Goal: Information Seeking & Learning: Learn about a topic

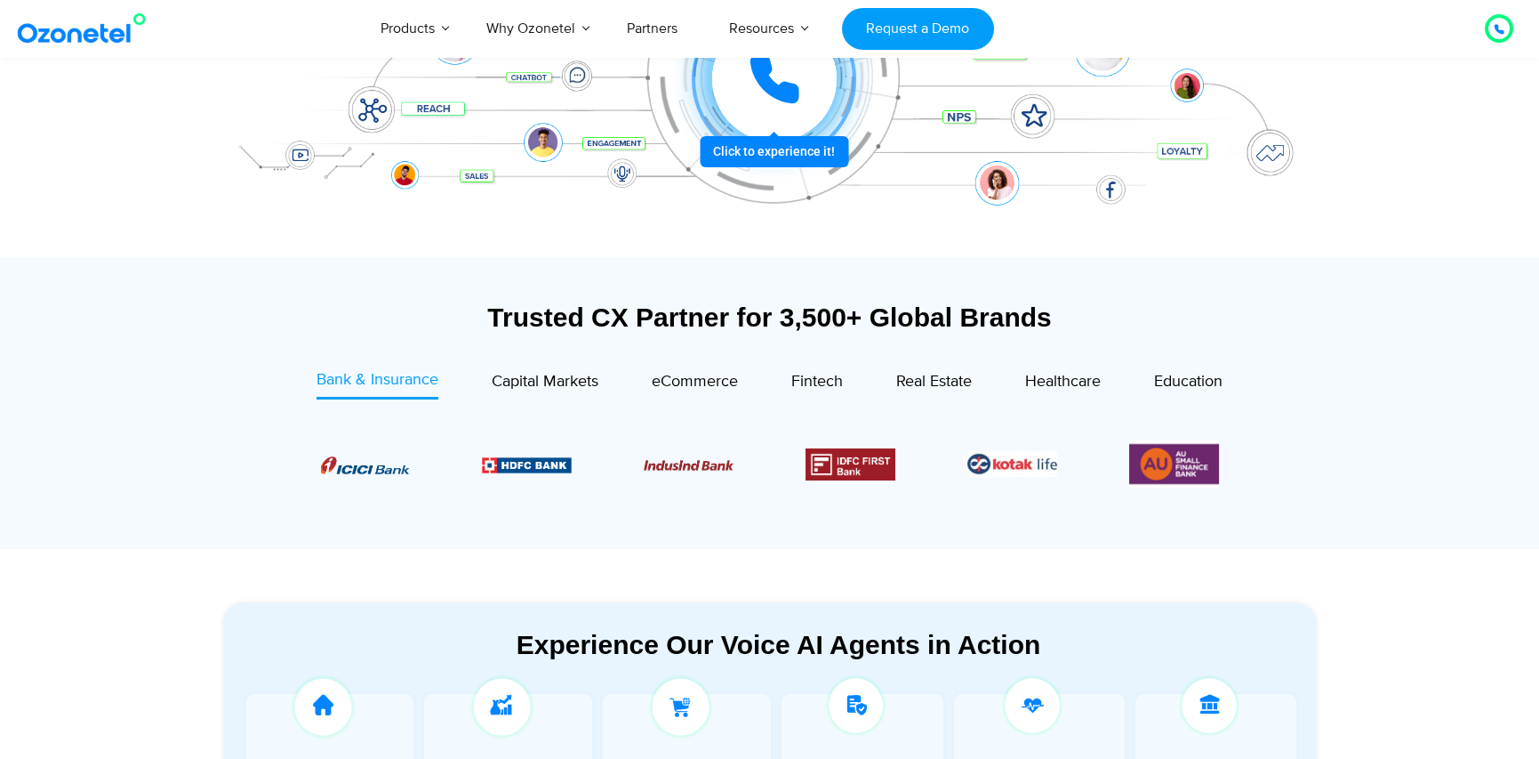
scroll to position [445, 0]
click at [819, 130] on div at bounding box center [774, 78] width 132 height 132
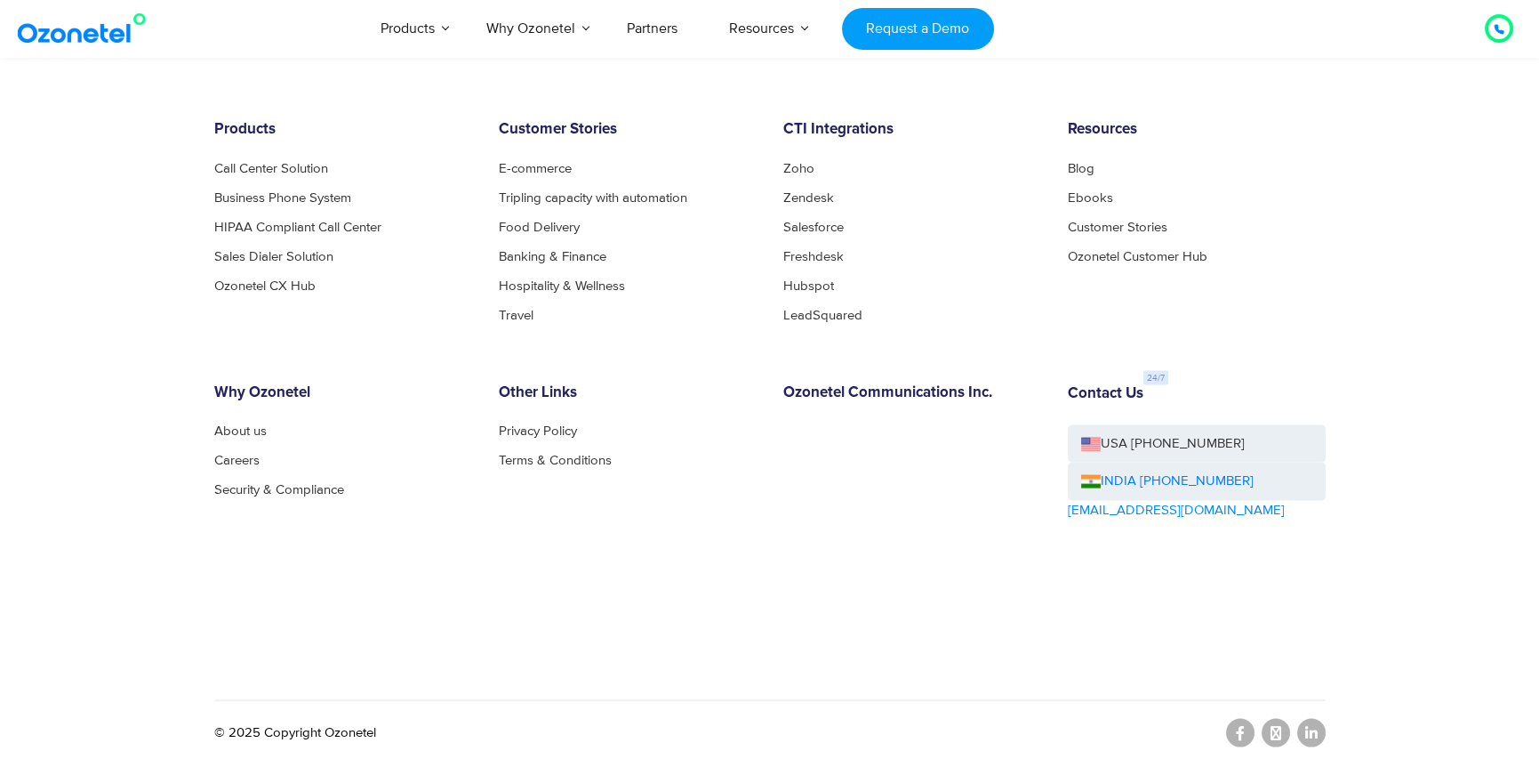
scroll to position [9693, 0]
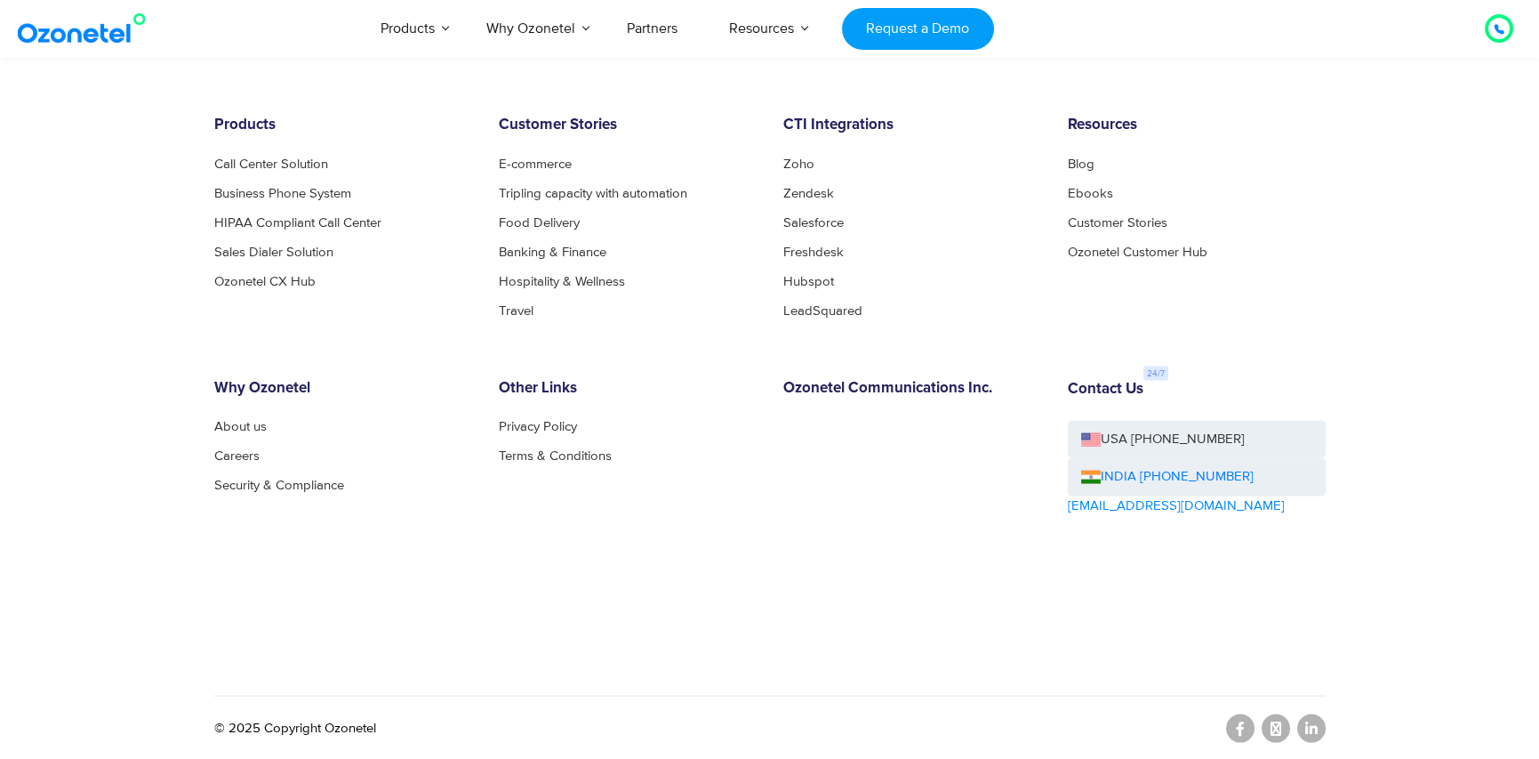
click at [261, 436] on ul "About us Careers Security & Compliance" at bounding box center [343, 456] width 258 height 72
click at [251, 427] on link "About us" at bounding box center [245, 426] width 62 height 13
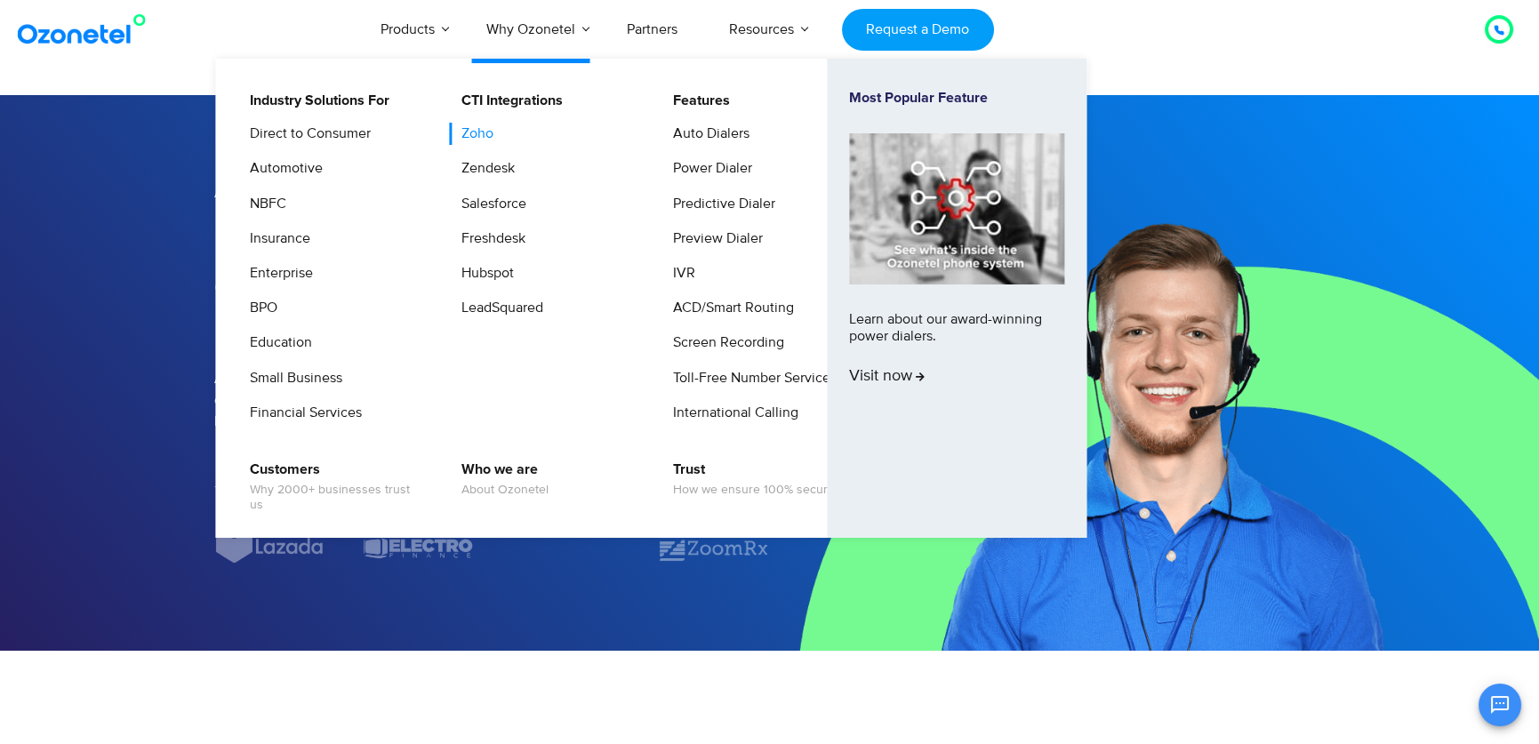
click at [491, 135] on link "Zoho" at bounding box center [473, 134] width 46 height 22
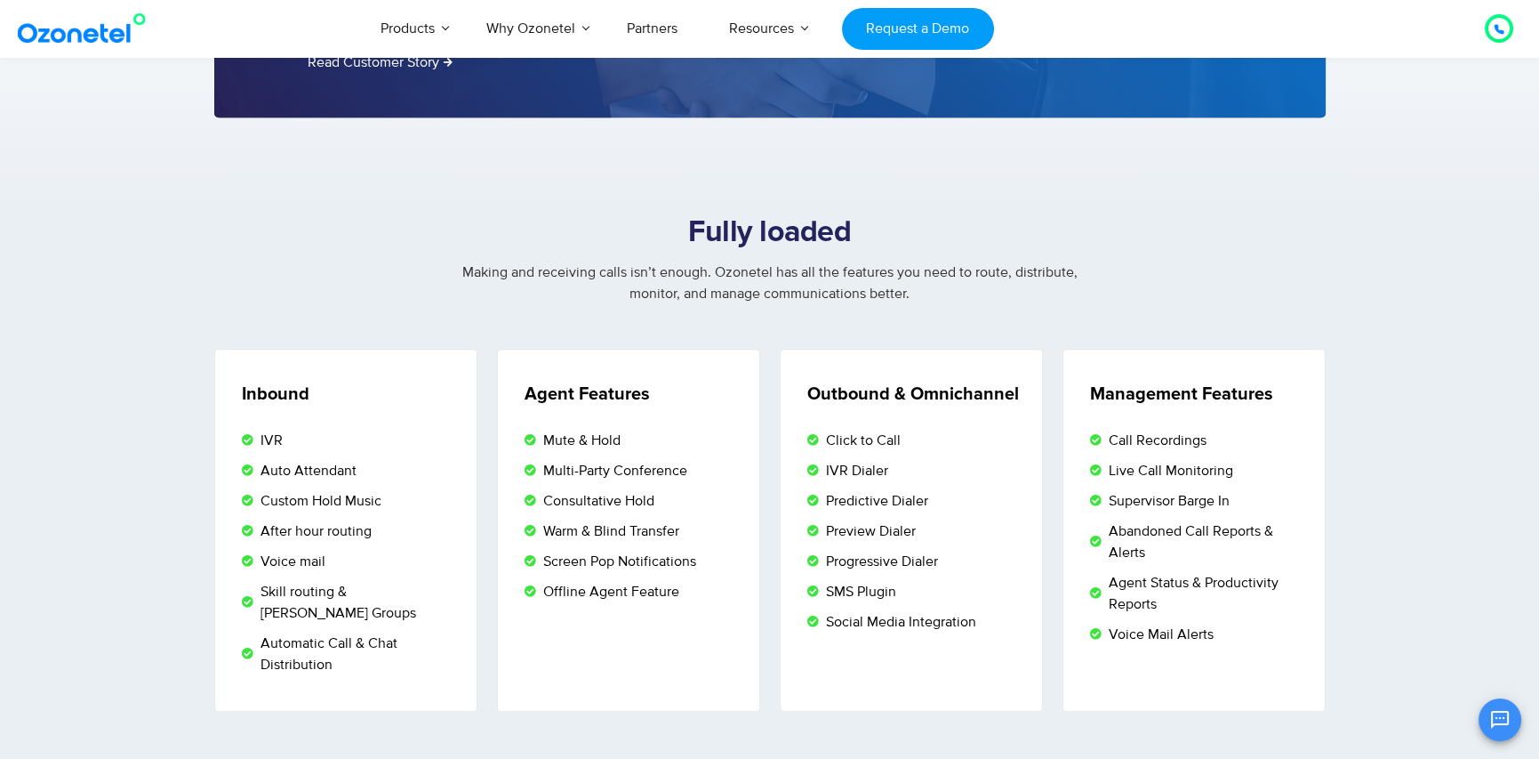
scroll to position [2935, 0]
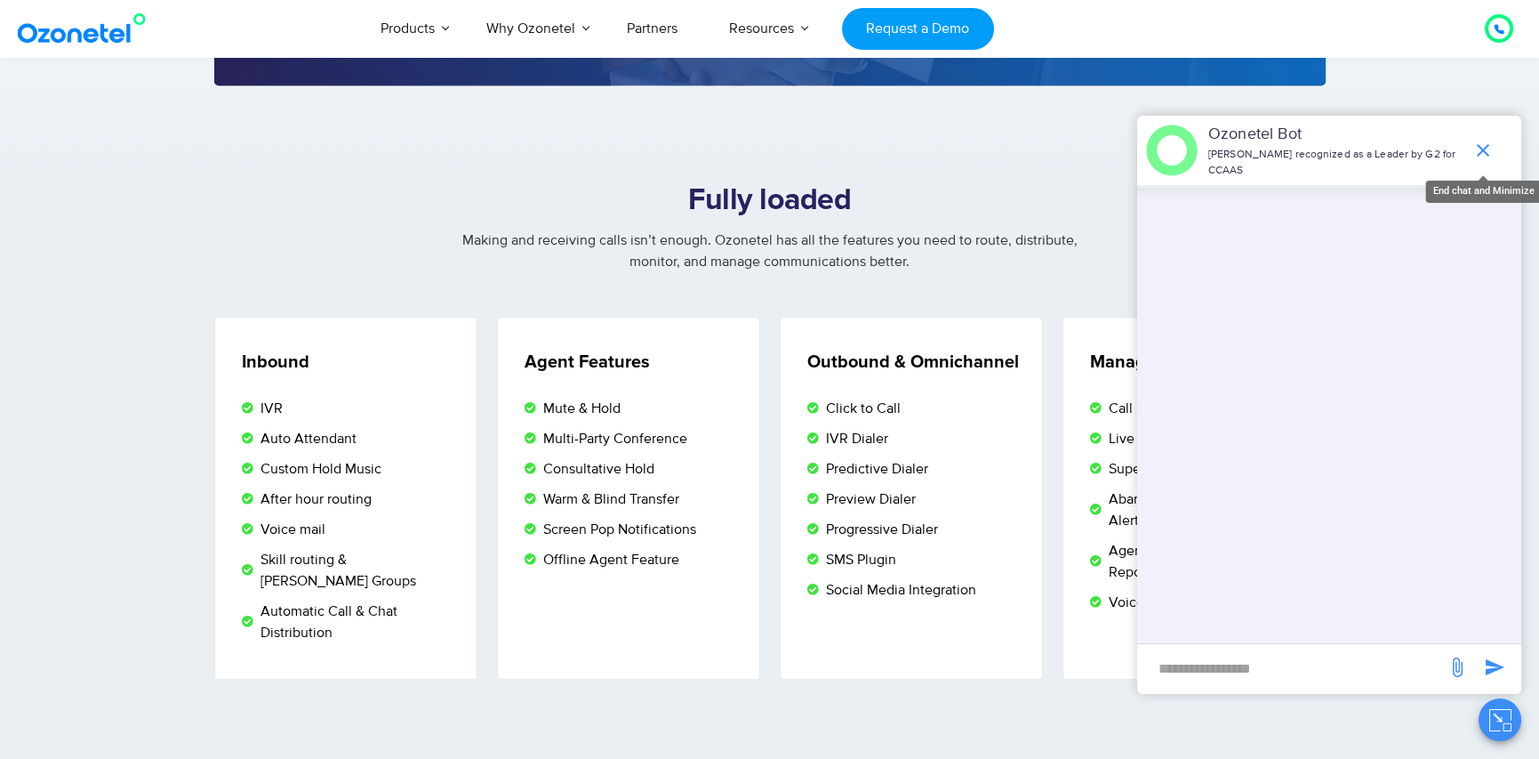
click at [1474, 147] on icon "end chat or minimize" at bounding box center [1483, 150] width 21 height 21
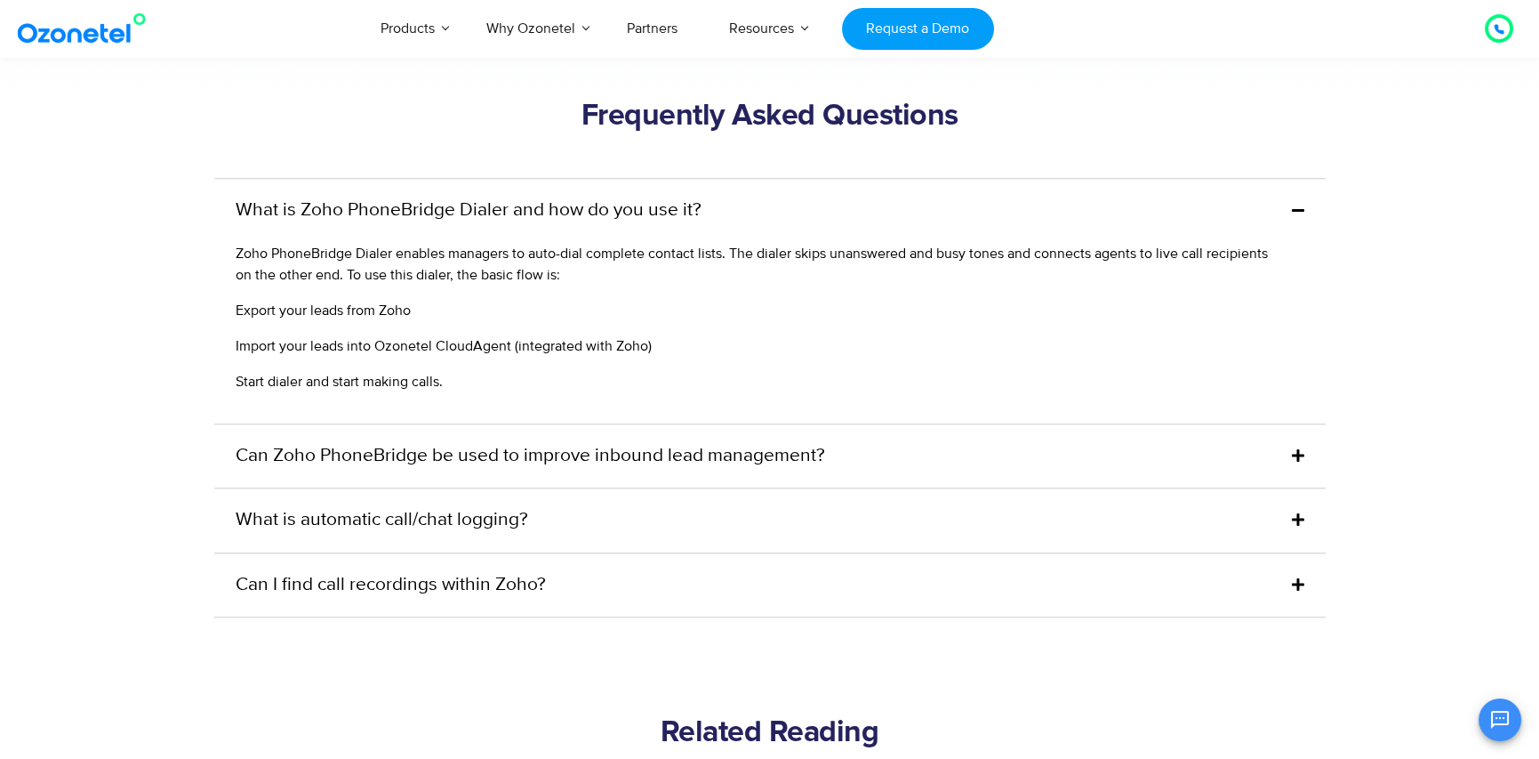
scroll to position [4357, 0]
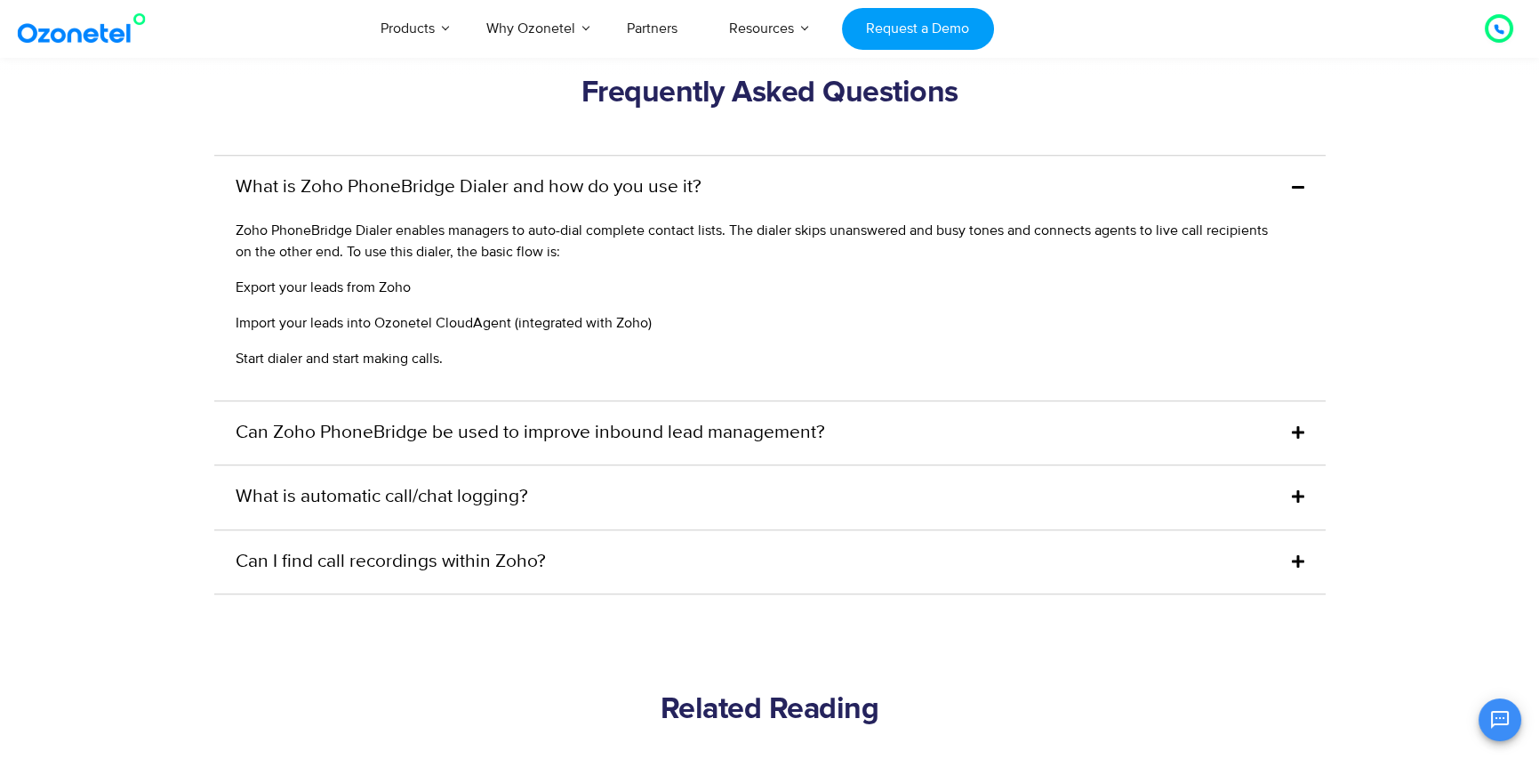
click at [565, 419] on link "Can Zoho PhoneBridge be used to improve inbound lead management?" at bounding box center [531, 433] width 590 height 28
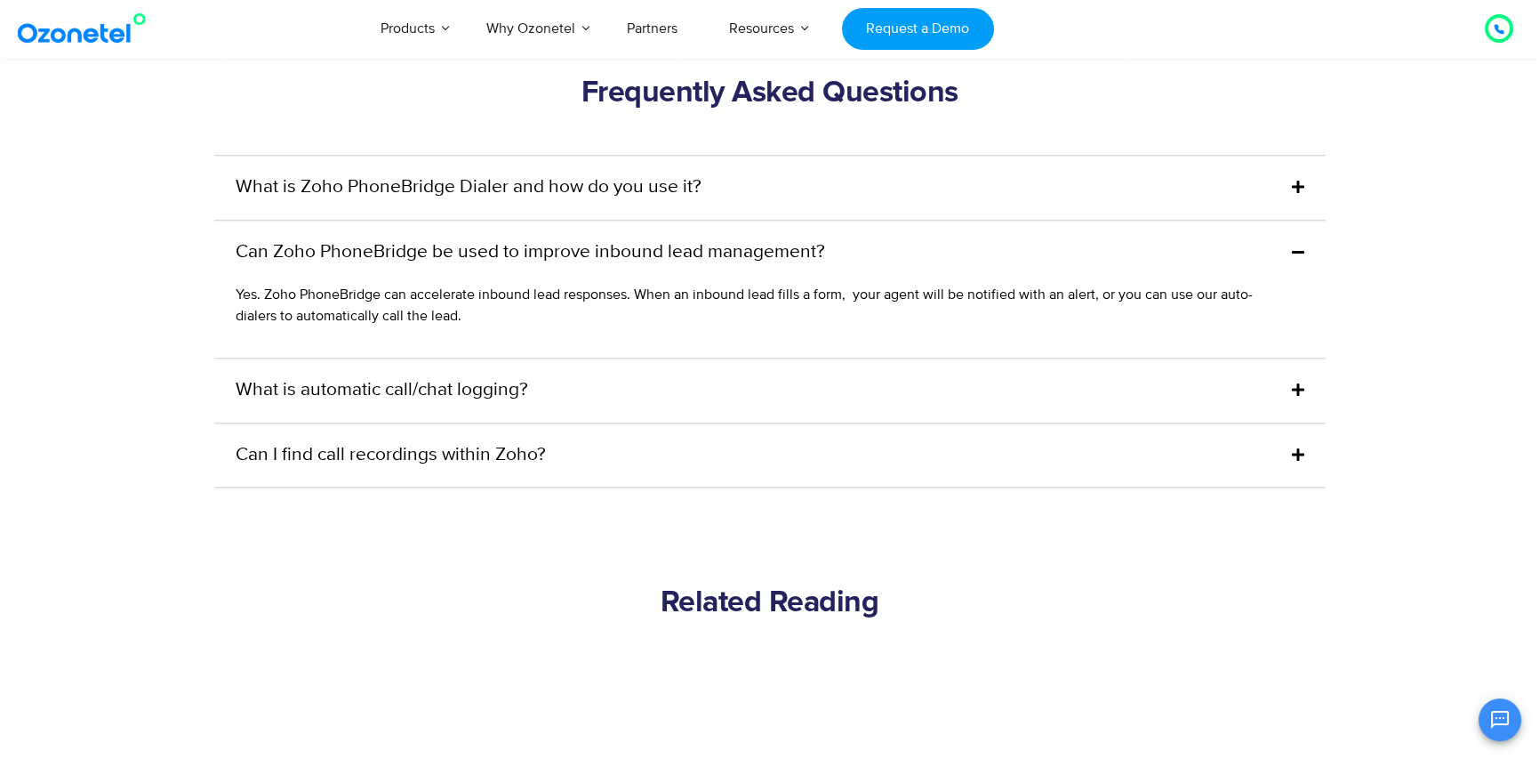
click at [509, 376] on link "What is automatic call/chat logging?" at bounding box center [382, 390] width 293 height 28
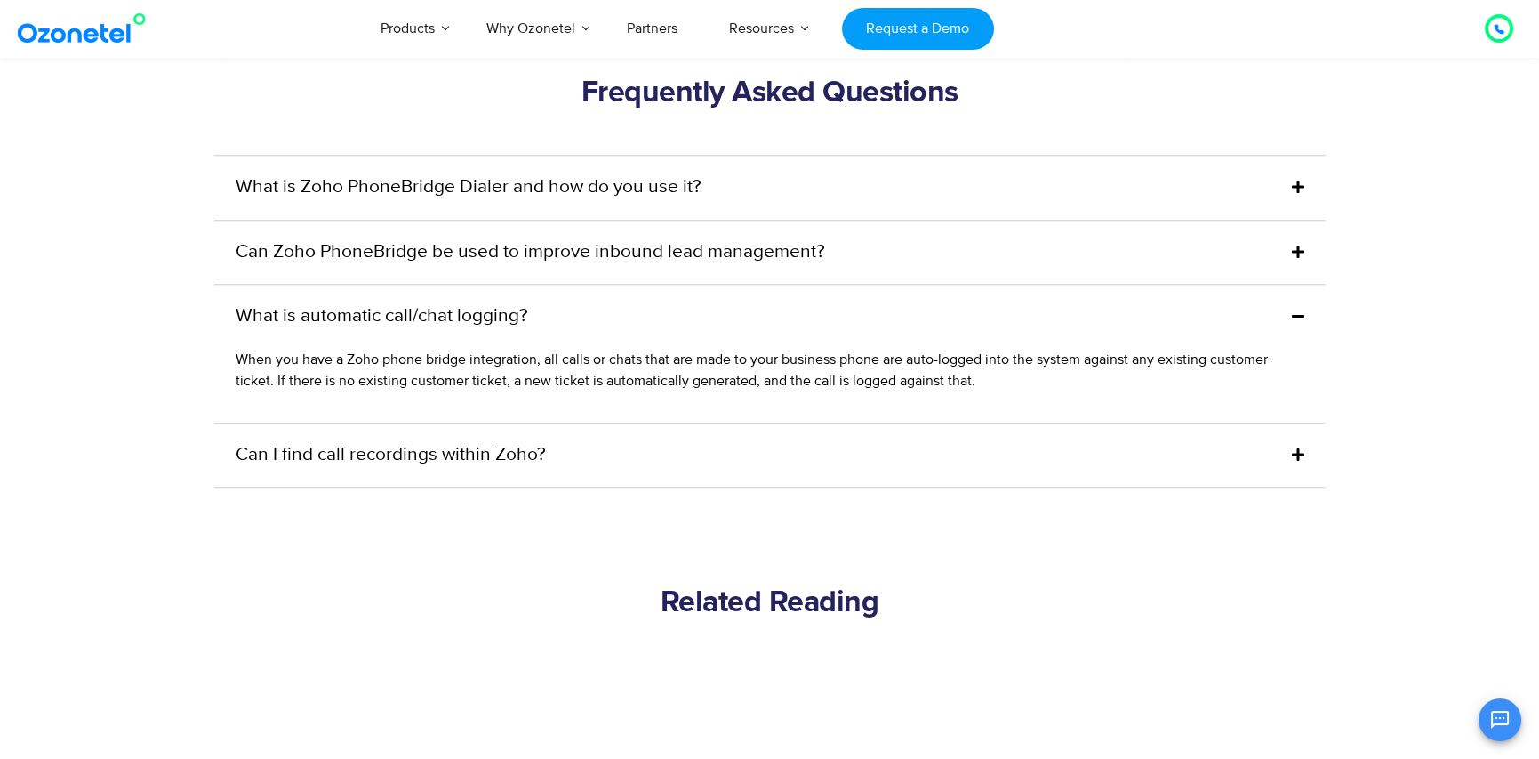
click at [489, 441] on link "Can I find call recordings within Zoho?" at bounding box center [391, 455] width 310 height 28
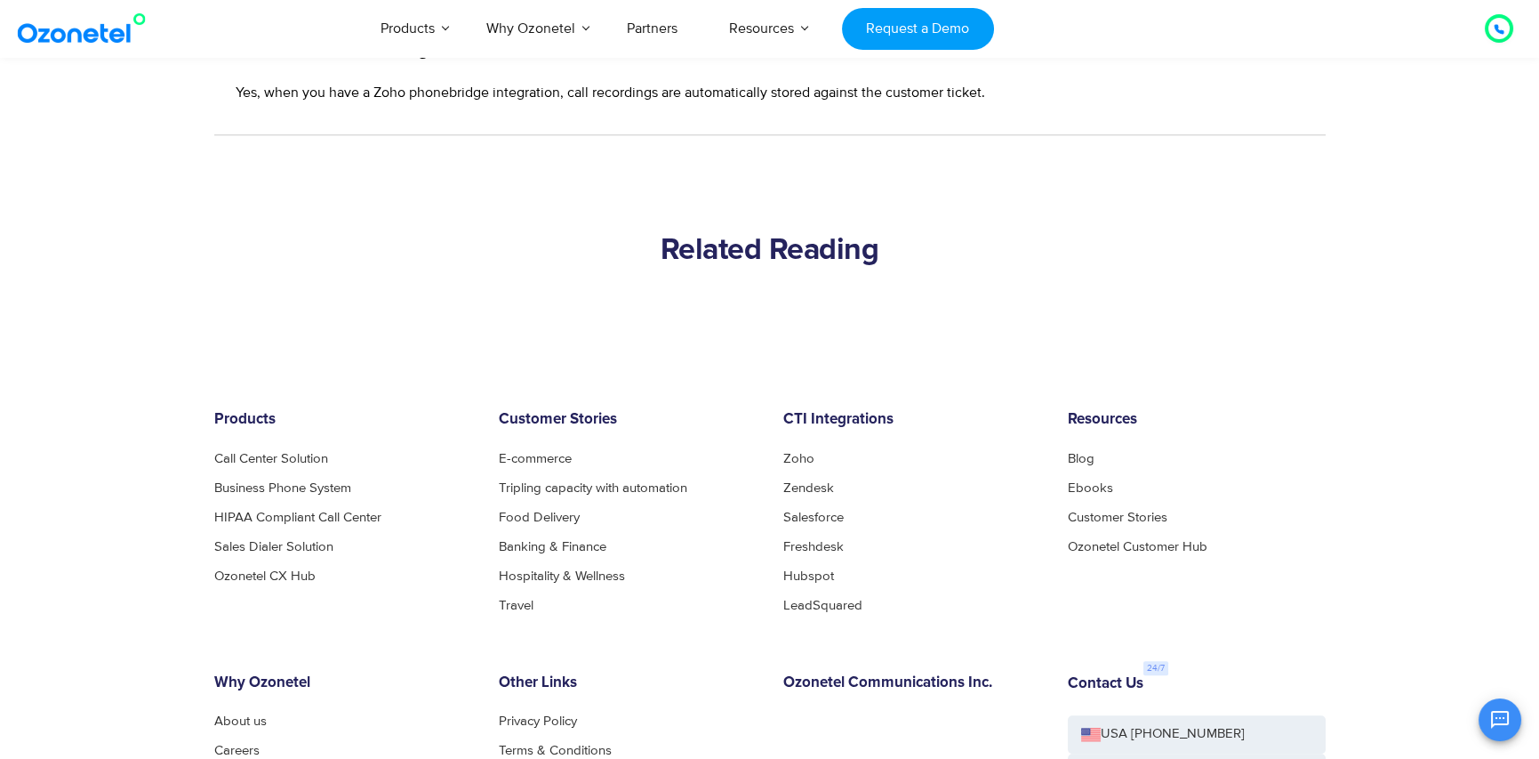
scroll to position [4713, 0]
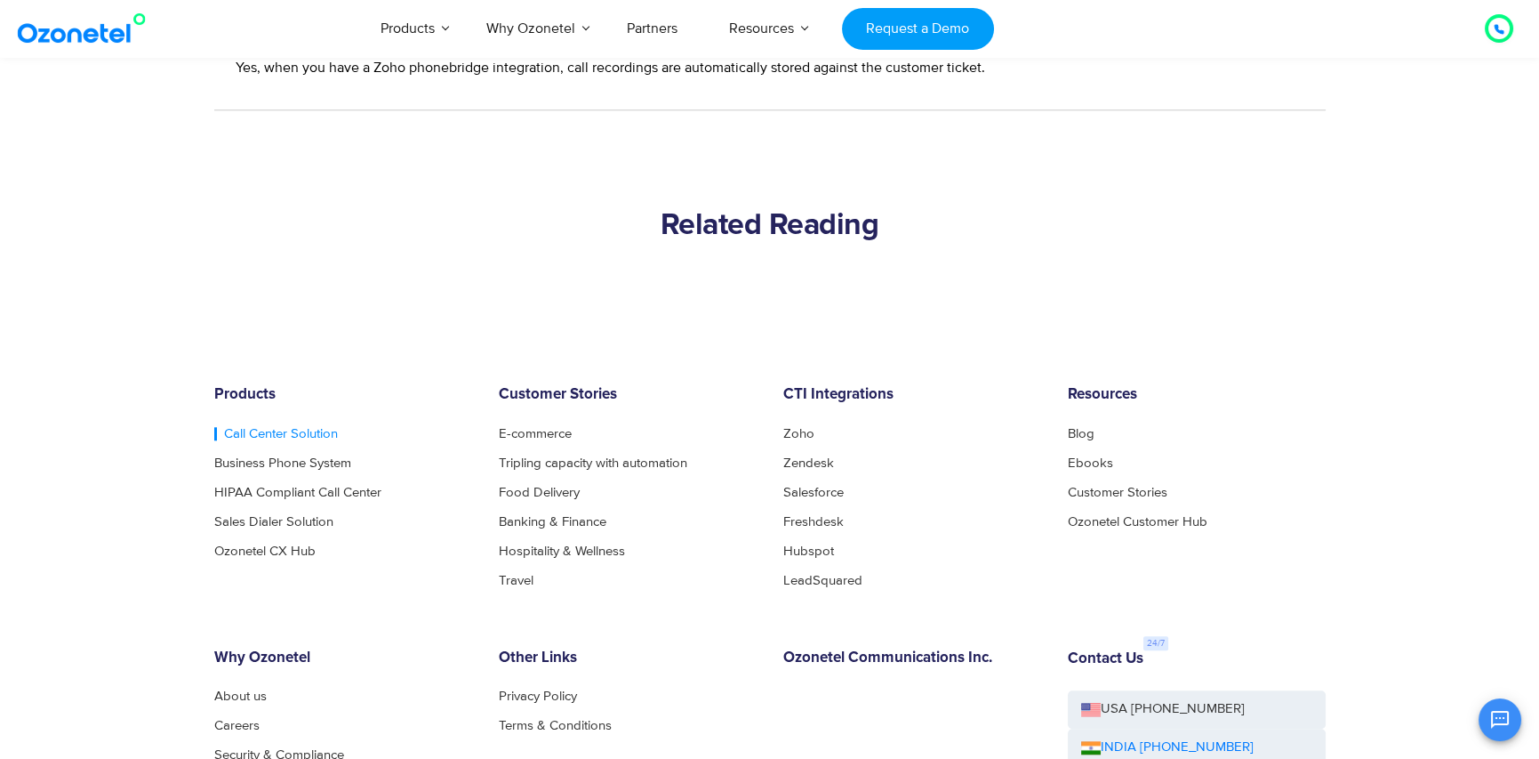
click at [279, 427] on link "Call Center Solution" at bounding box center [276, 433] width 124 height 13
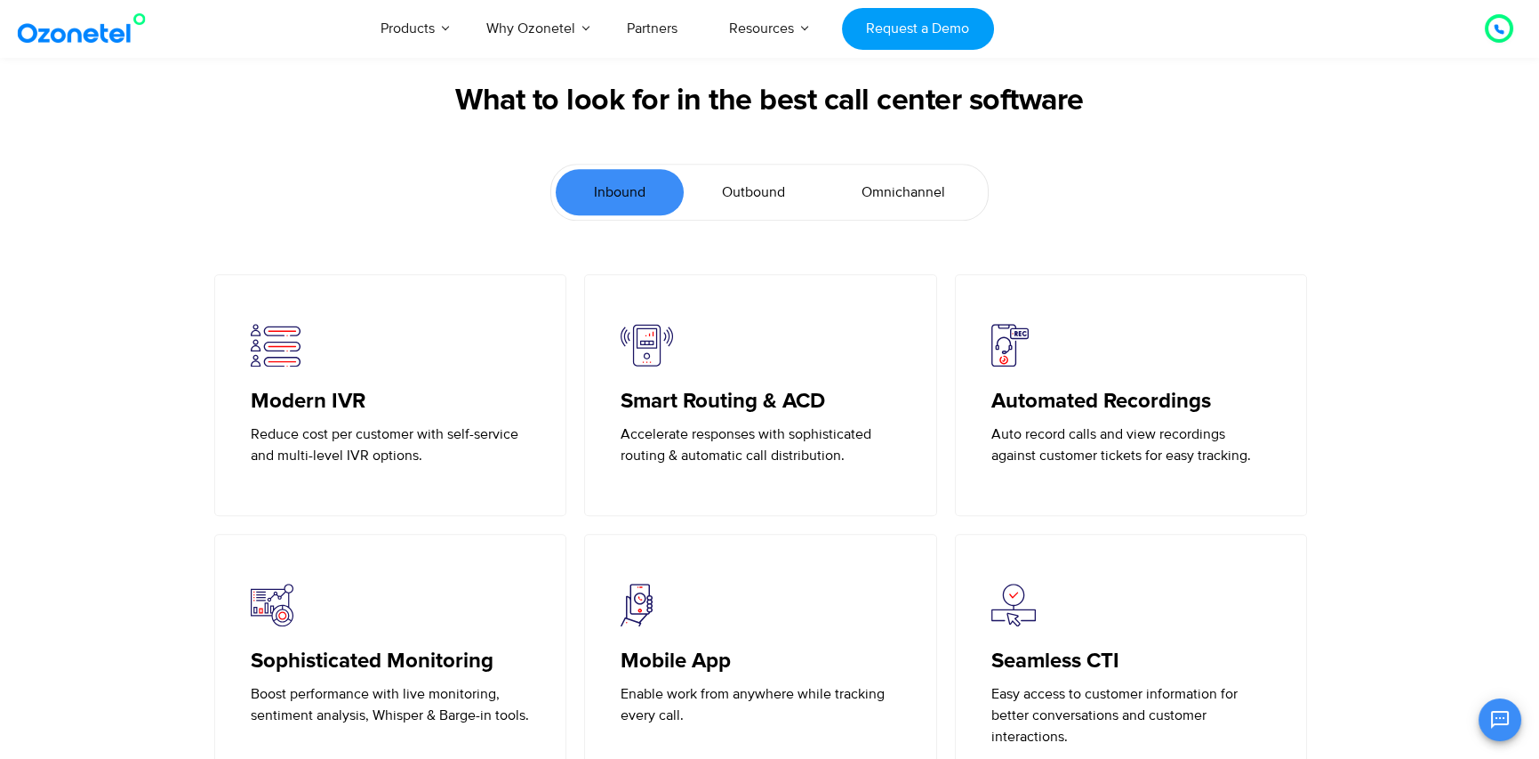
scroll to position [3824, 0]
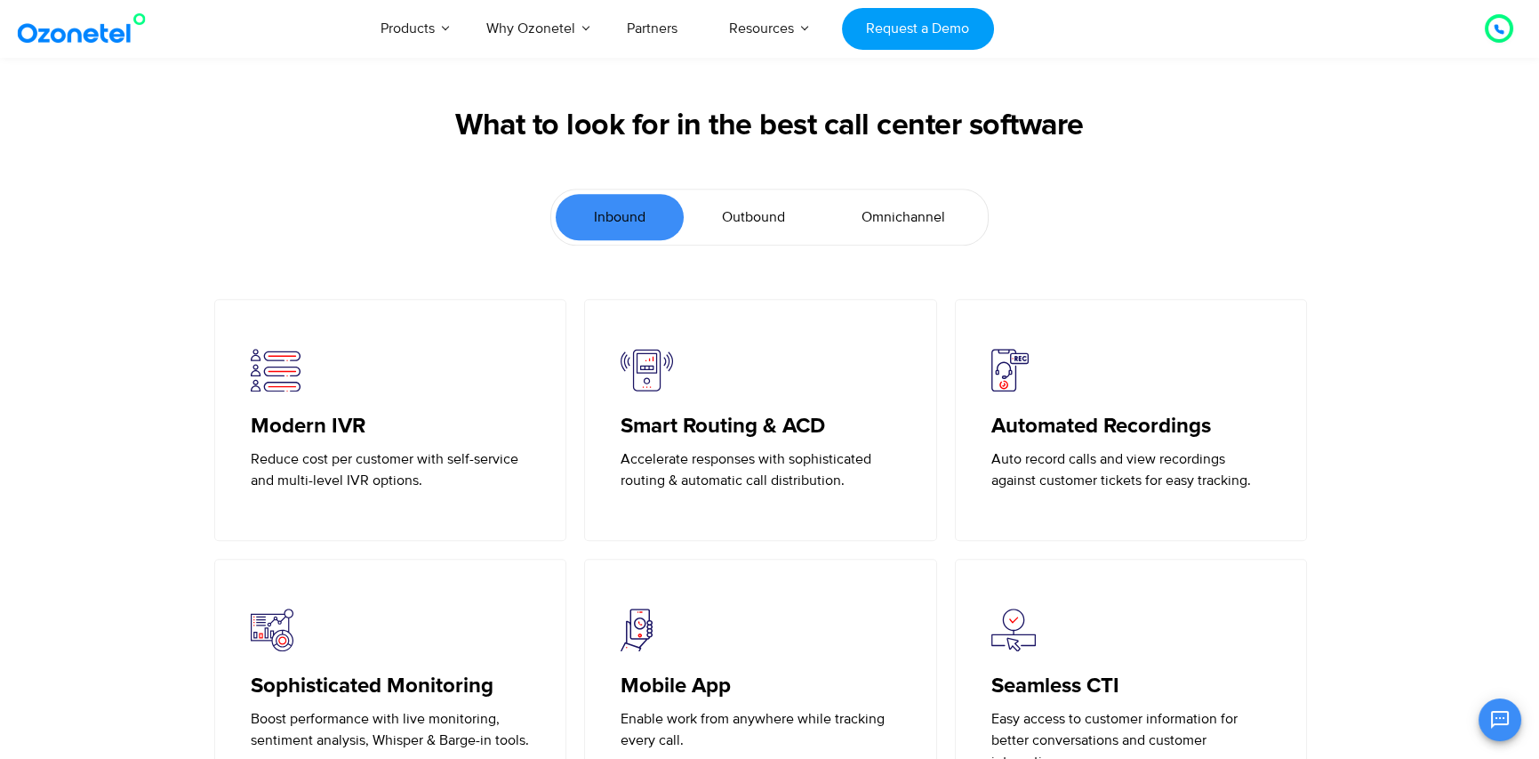
click at [759, 227] on link "Outbound" at bounding box center [754, 217] width 140 height 46
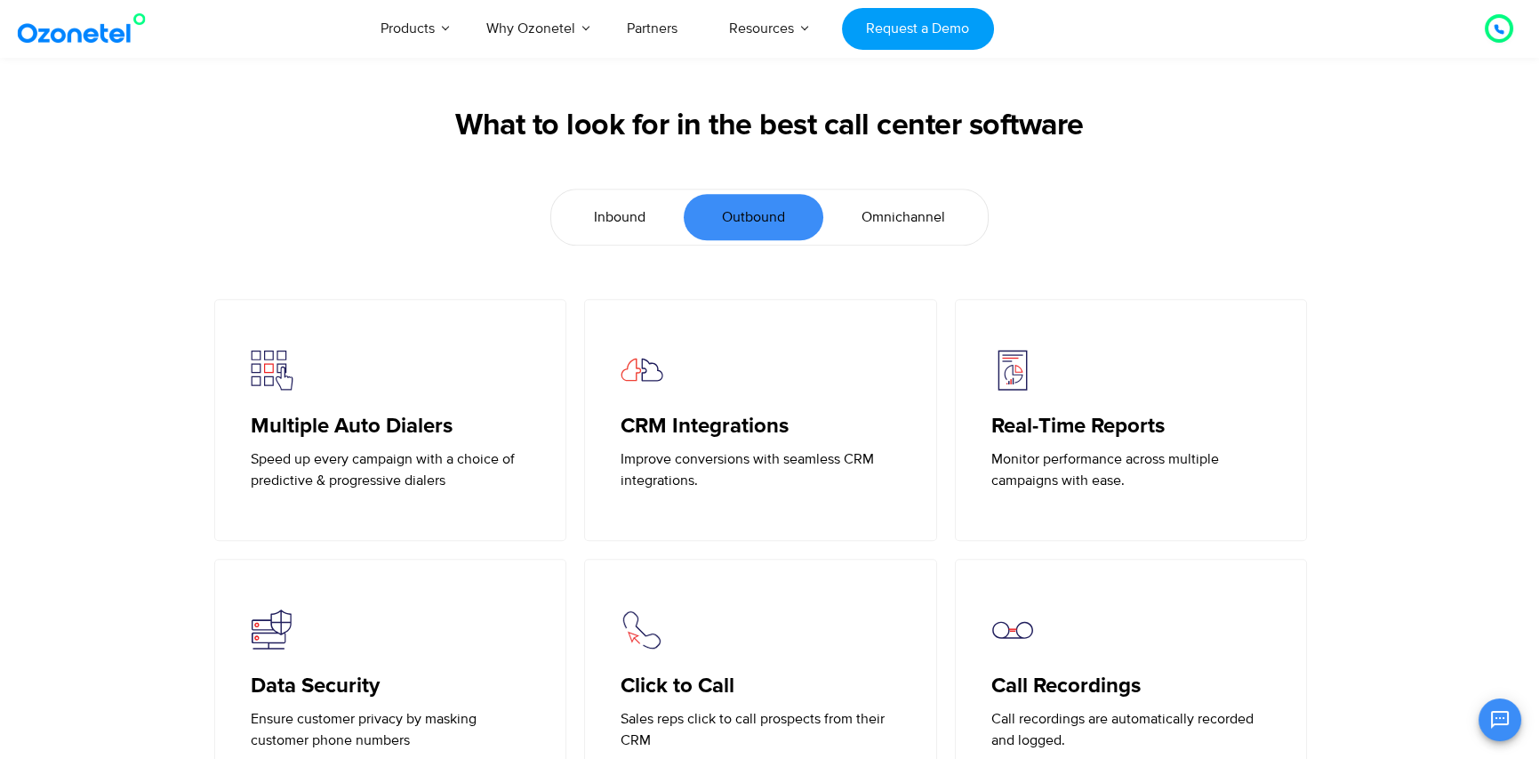
click at [687, 432] on h5 "CRM Integrations" at bounding box center [761, 427] width 280 height 26
click at [891, 217] on span "Omnichannel" at bounding box center [904, 216] width 84 height 21
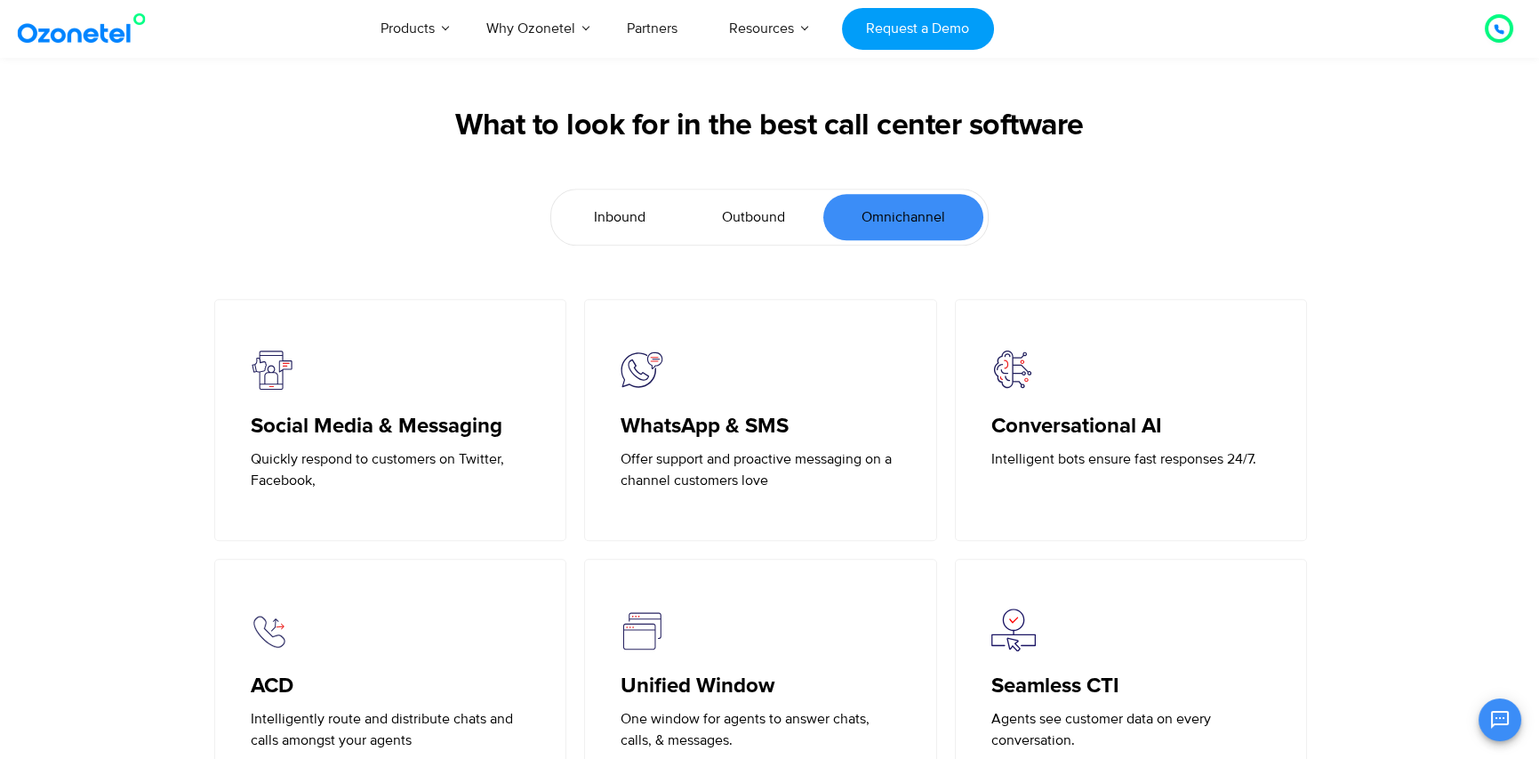
click at [646, 221] on span "Inbound" at bounding box center [620, 216] width 52 height 21
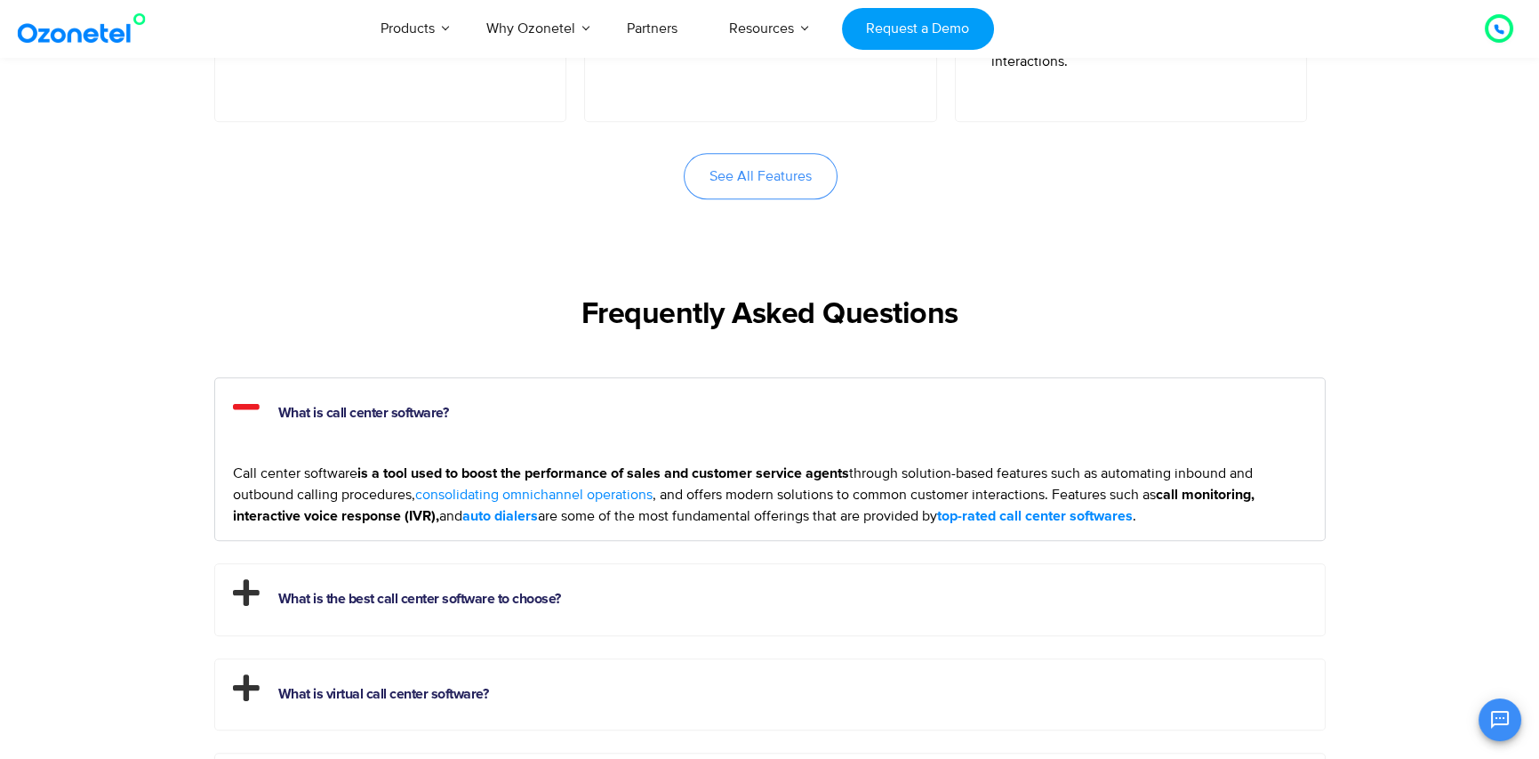
scroll to position [4535, 0]
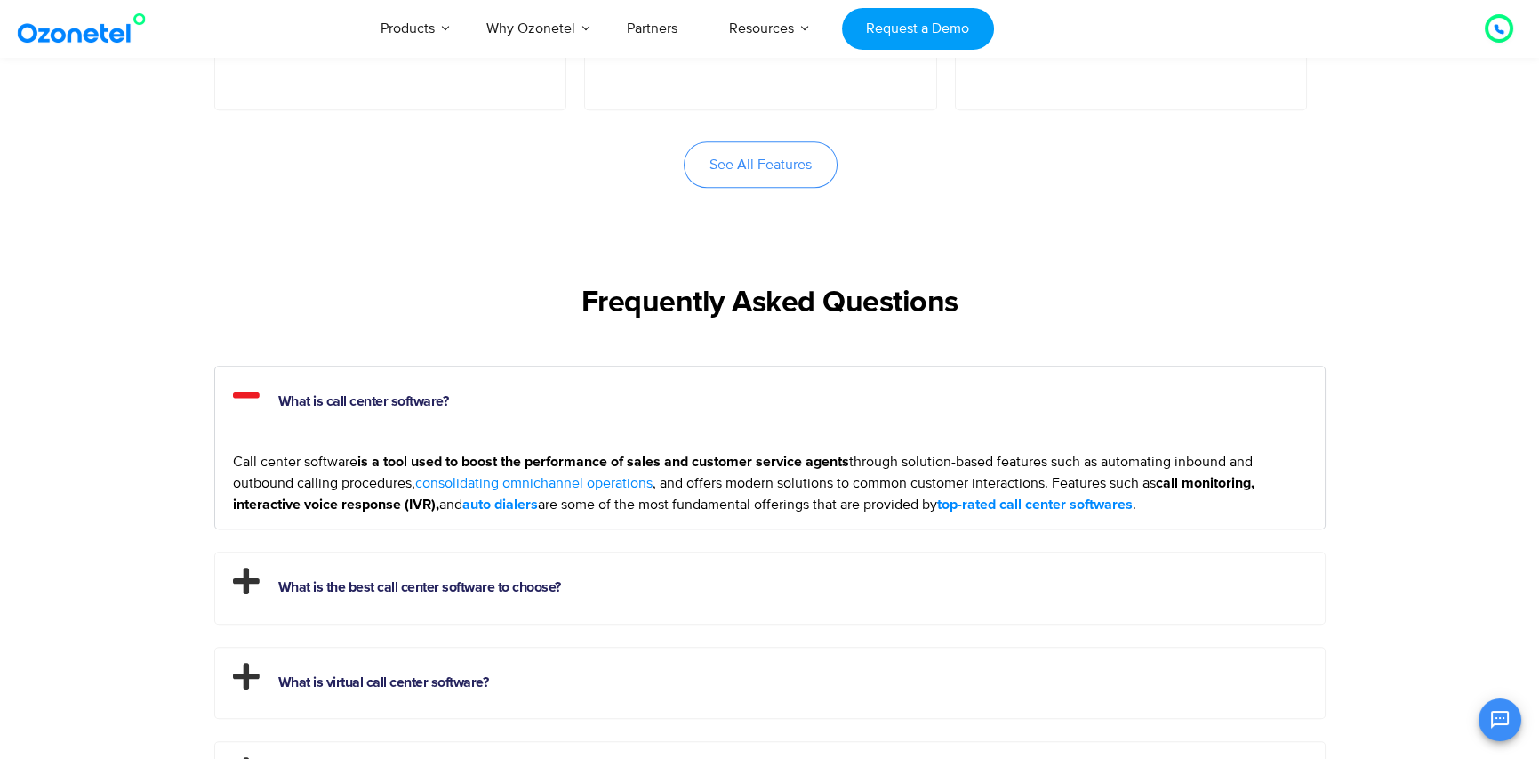
click at [566, 598] on h2 "What is the best call center software to choose?" at bounding box center [770, 583] width 1110 height 62
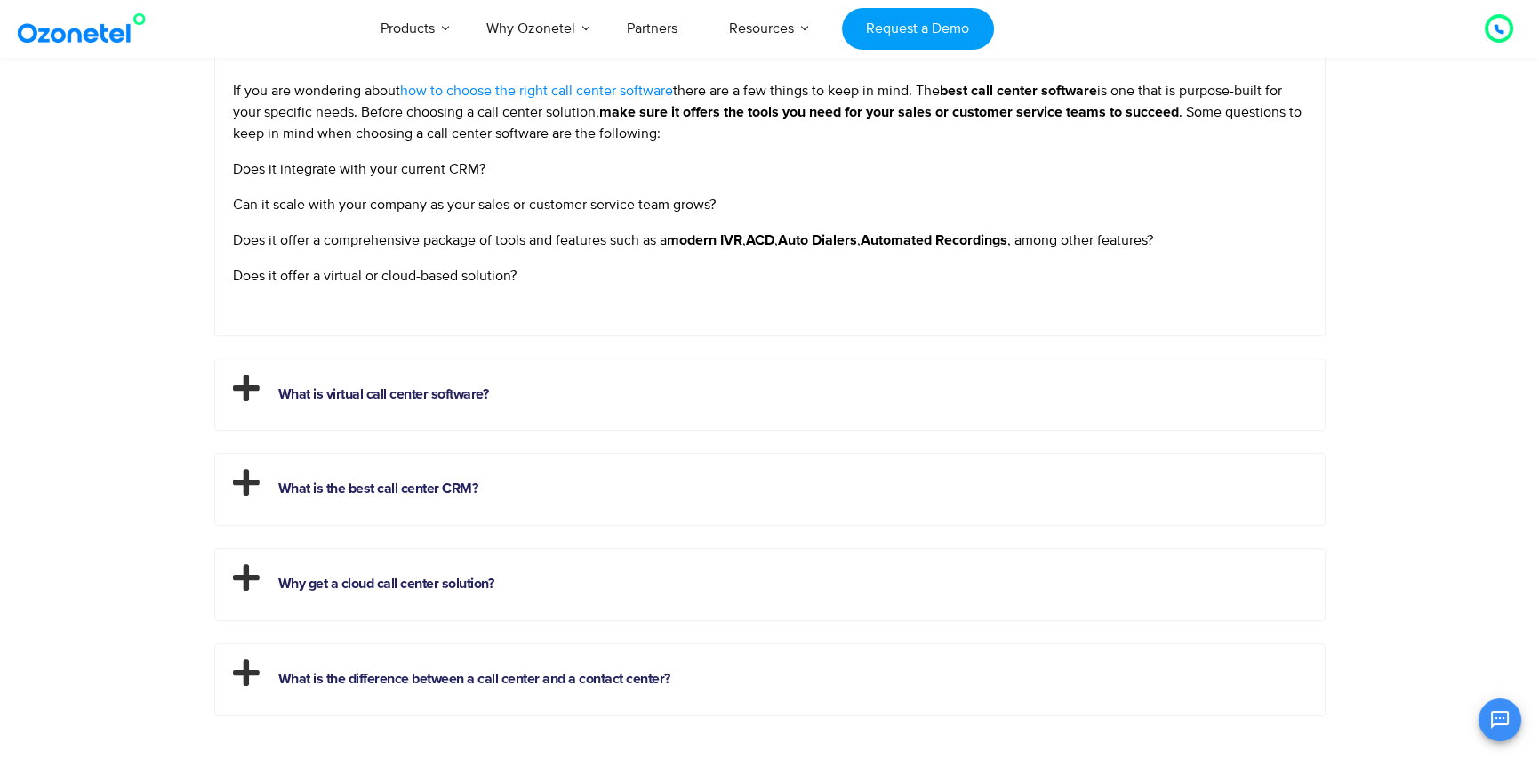
scroll to position [5069, 0]
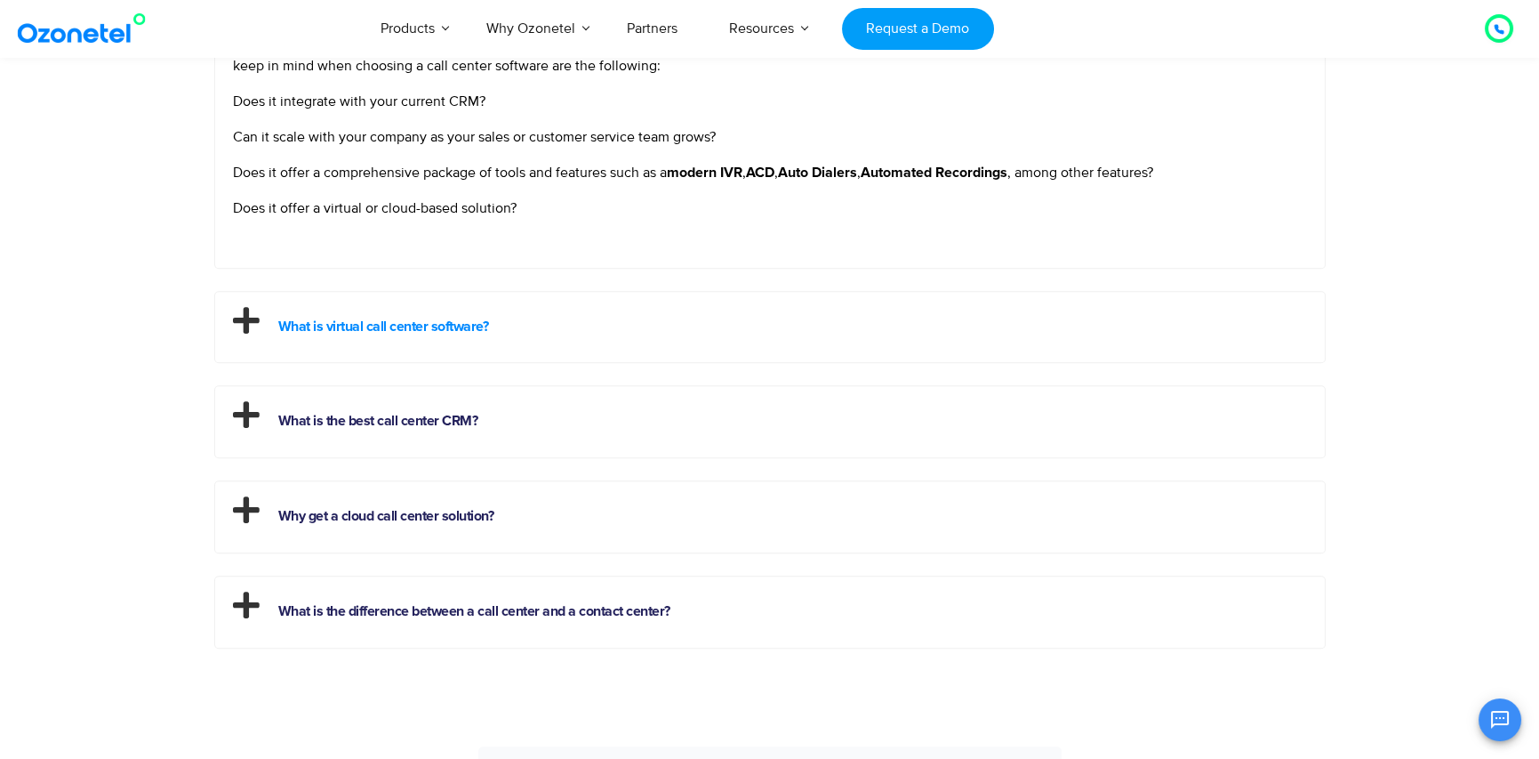
click at [391, 330] on link "What is virtual call center software?" at bounding box center [383, 326] width 211 height 14
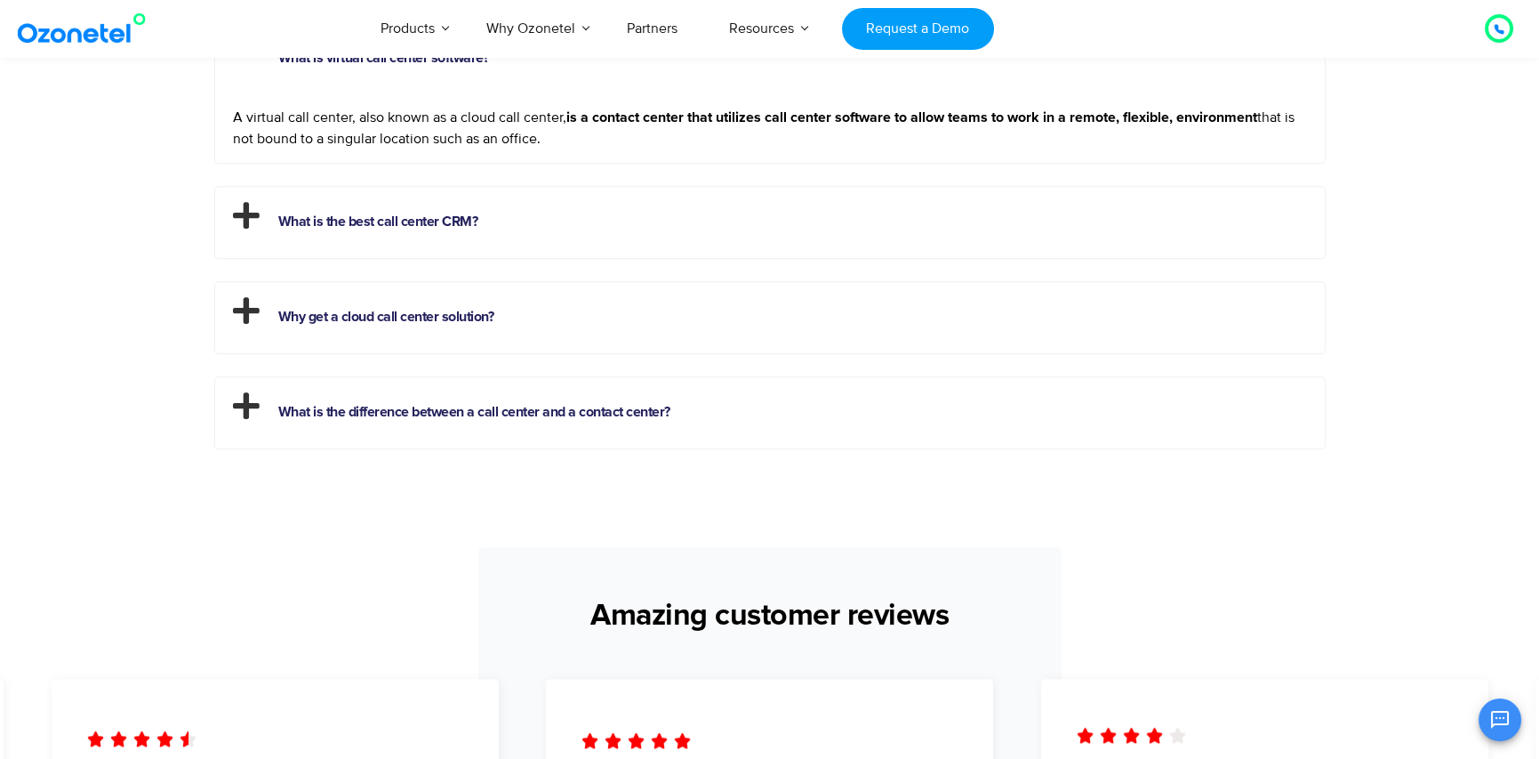
scroll to position [4980, 0]
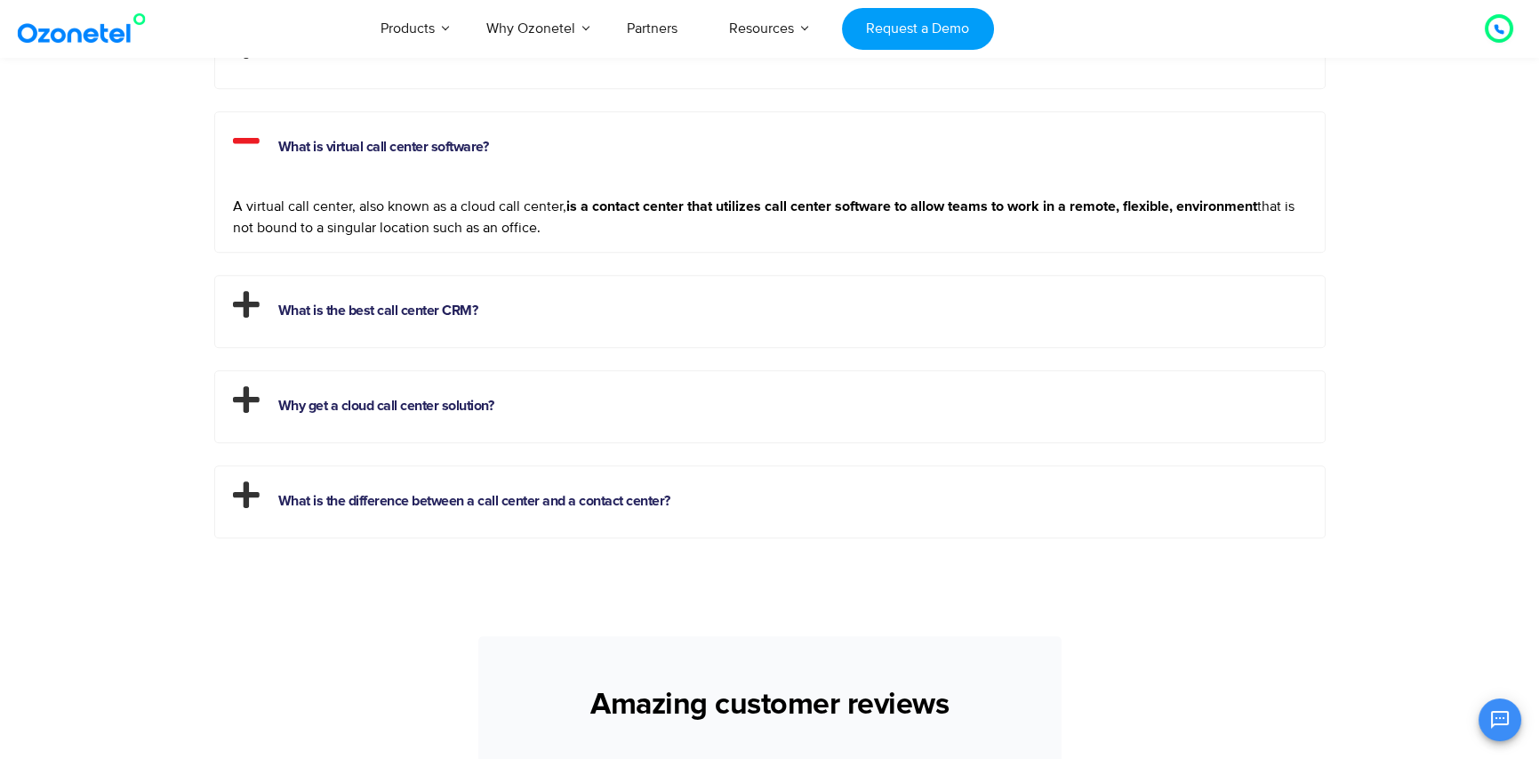
click at [423, 297] on h2 "What is the best call center CRM?" at bounding box center [770, 307] width 1110 height 62
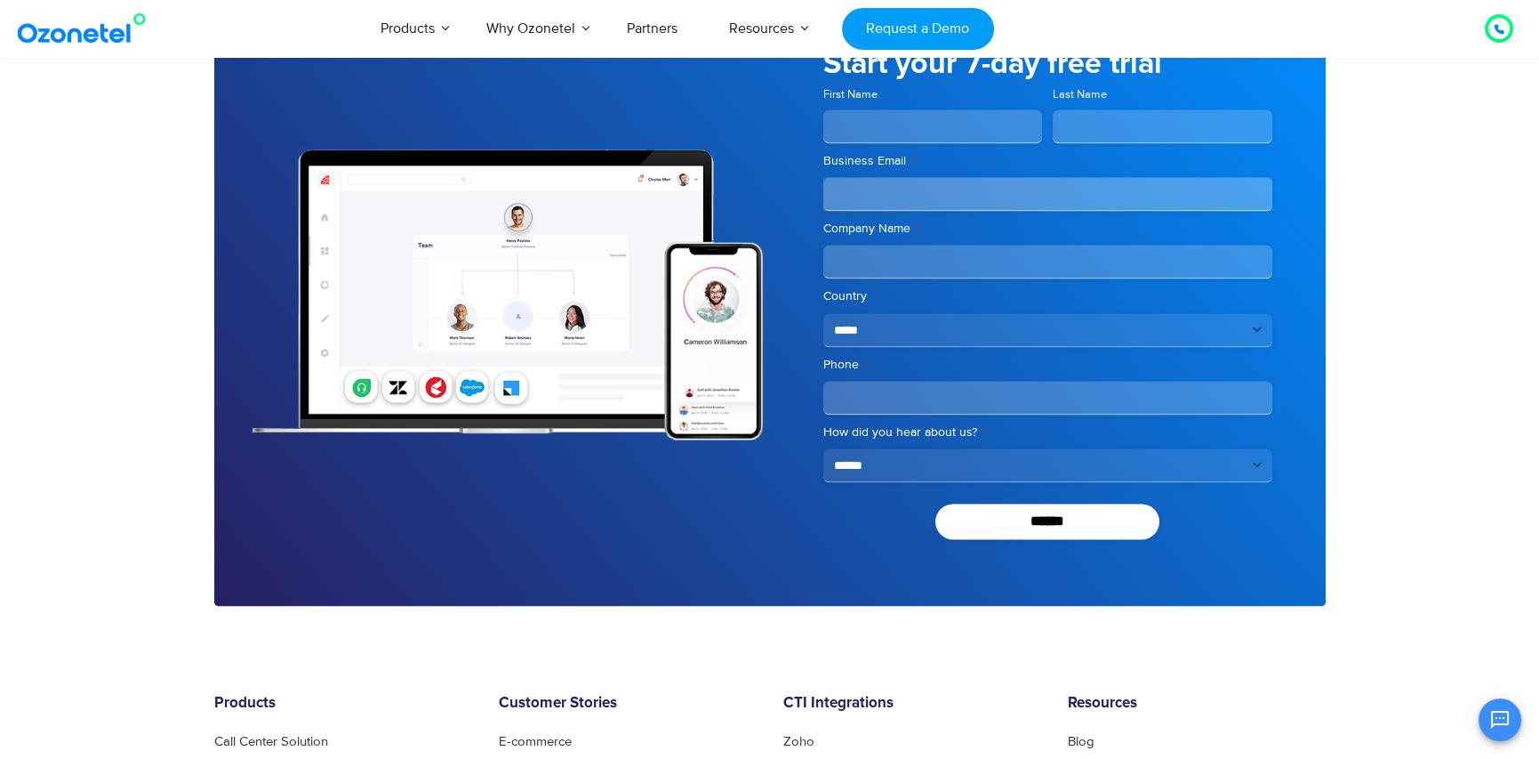
scroll to position [6430, 0]
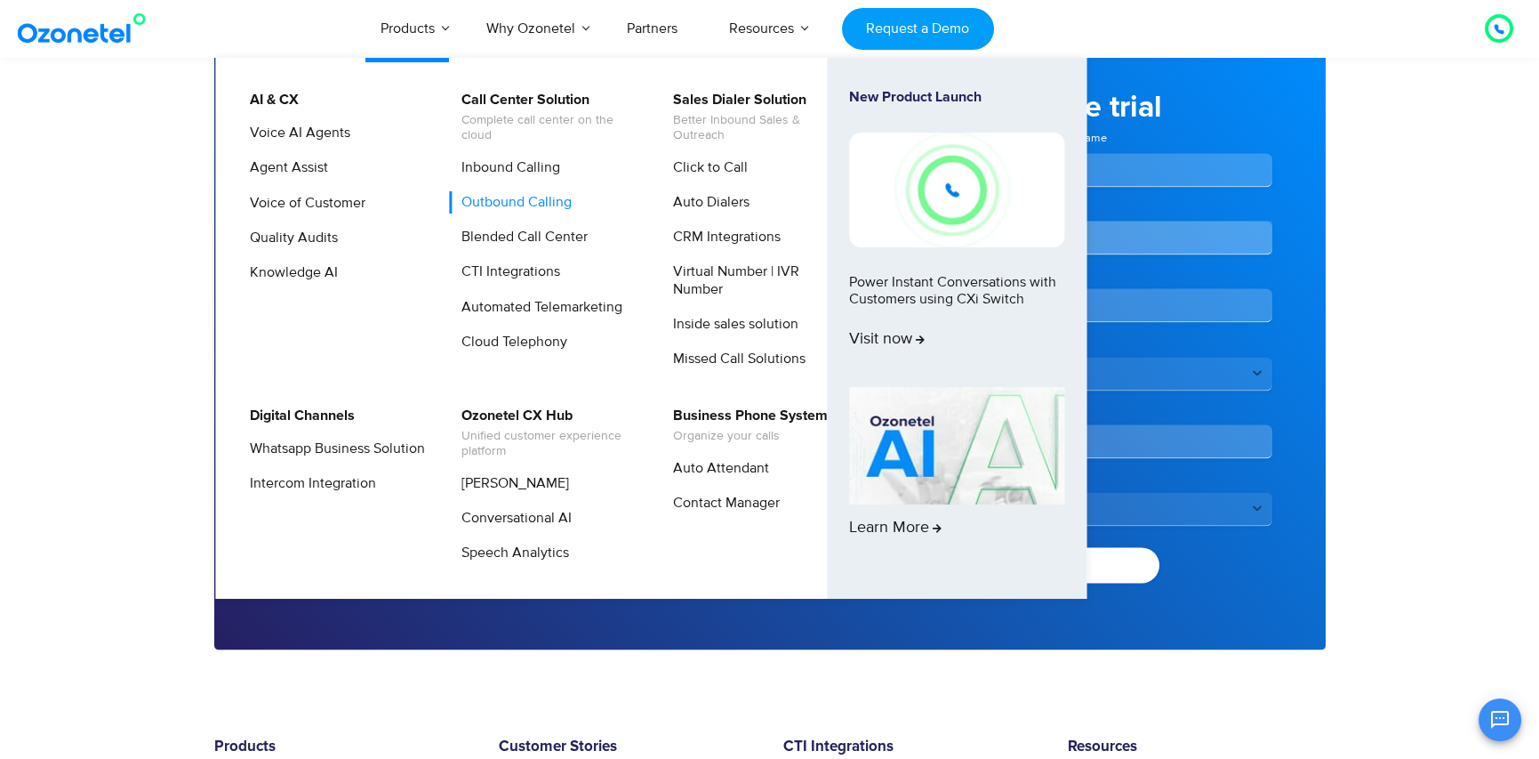
click at [498, 207] on link "Outbound Calling" at bounding box center [512, 202] width 124 height 22
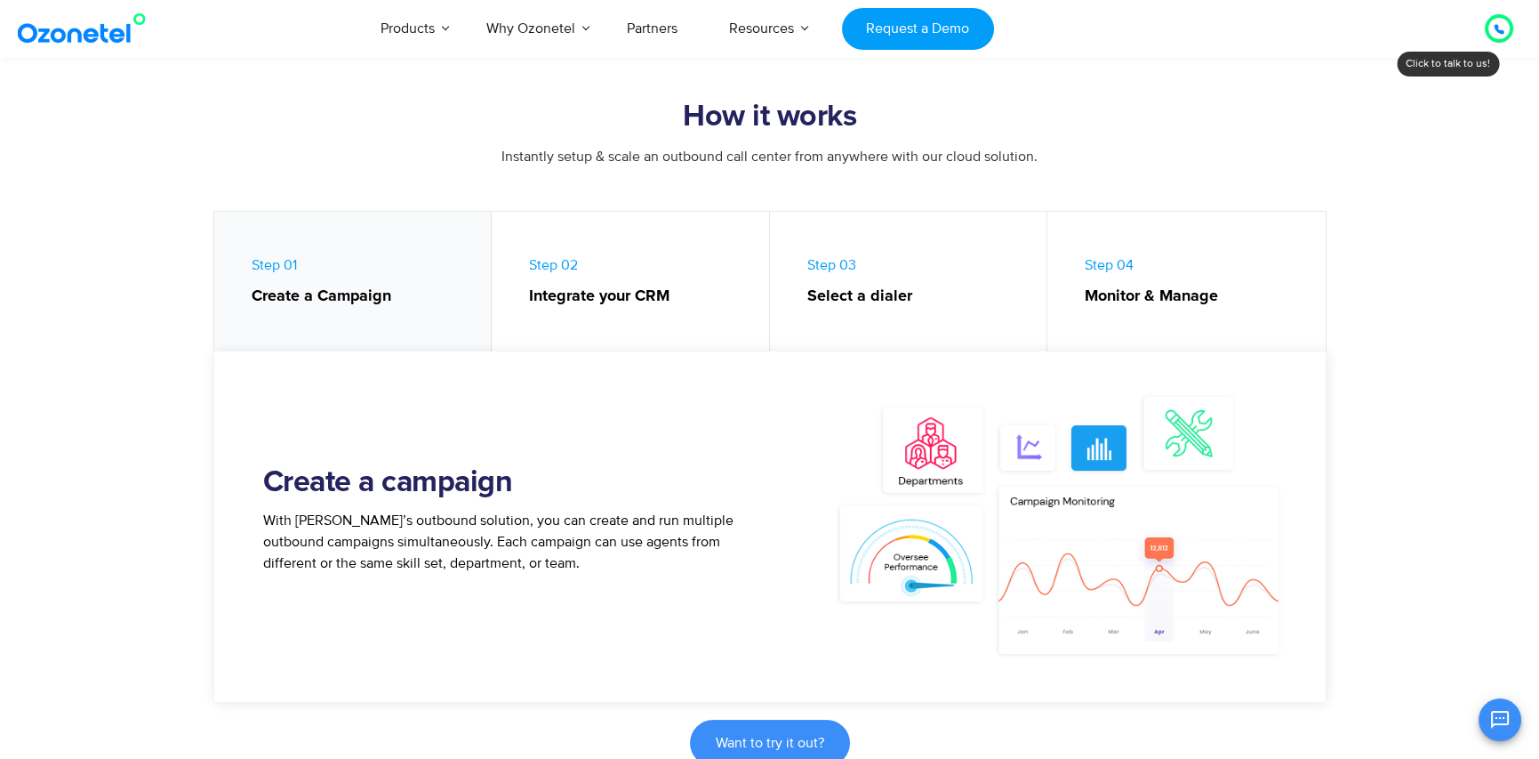
scroll to position [711, 0]
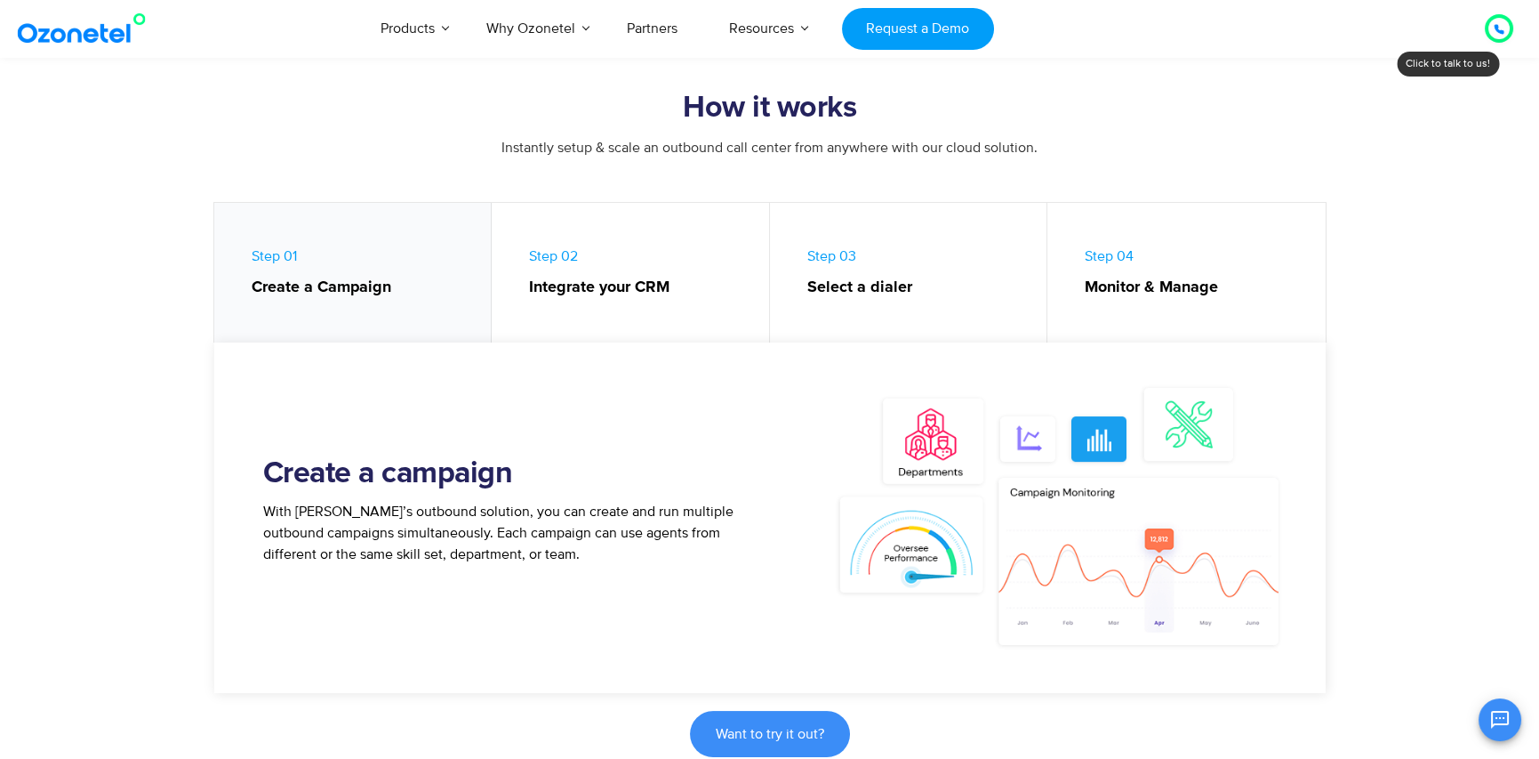
click at [315, 316] on link "Step 01 Create a Campaign" at bounding box center [353, 277] width 278 height 149
click at [615, 317] on link "Step 02 Integrate your CRM" at bounding box center [631, 277] width 278 height 149
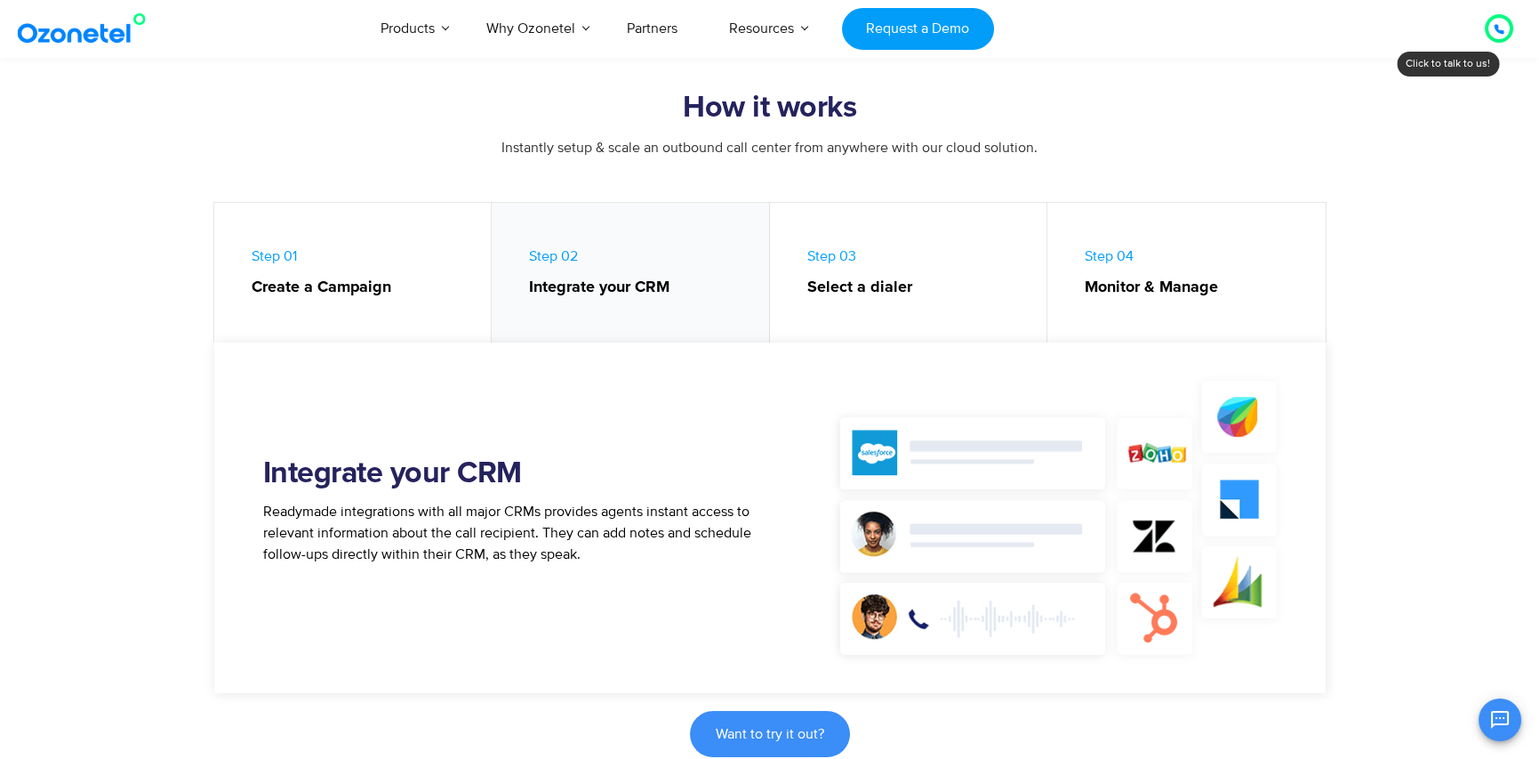
click at [855, 328] on link "Step 03 Select a dialer" at bounding box center [909, 277] width 278 height 149
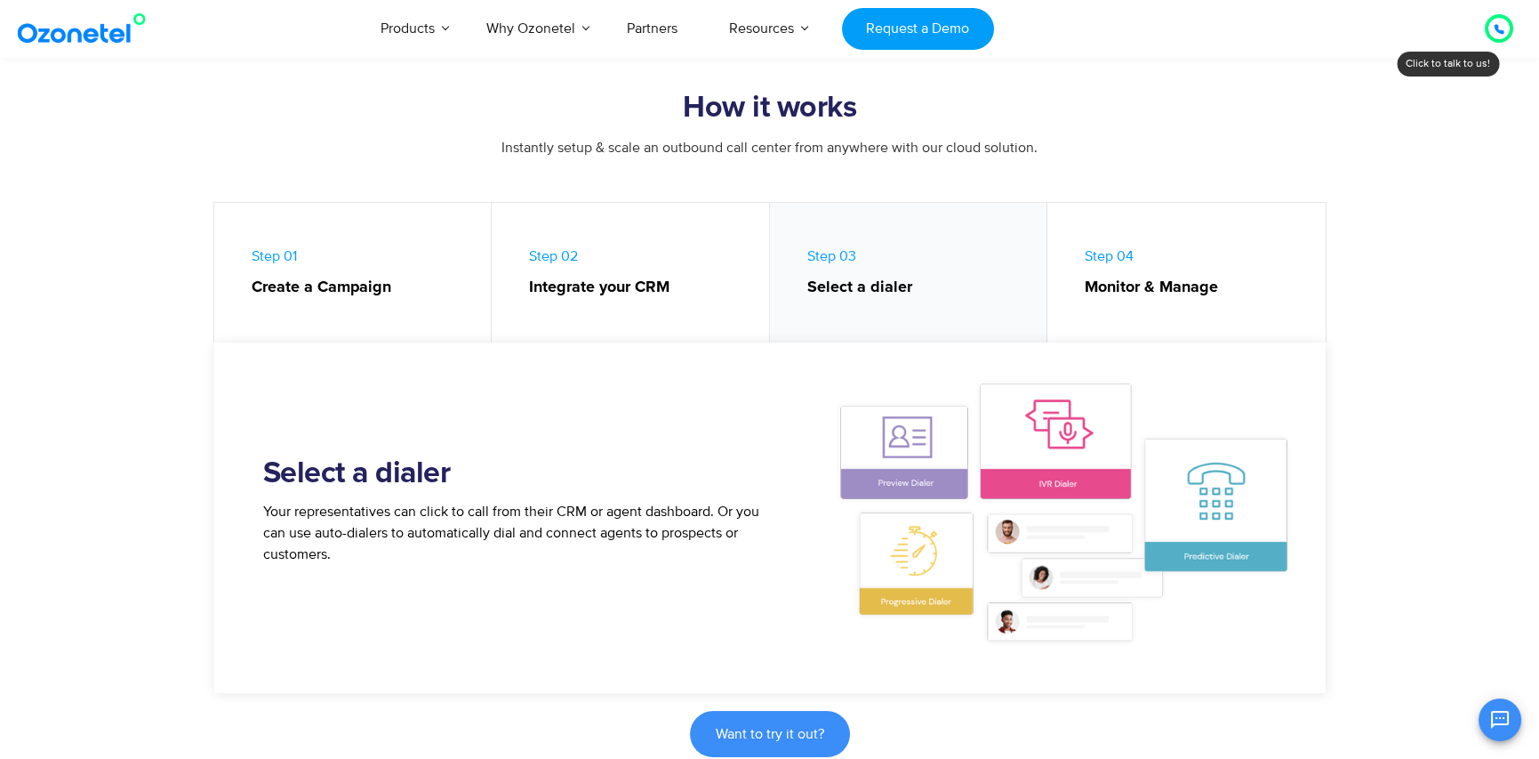
click at [1141, 323] on link "Step 04 Monitor & Manage" at bounding box center [1187, 277] width 278 height 149
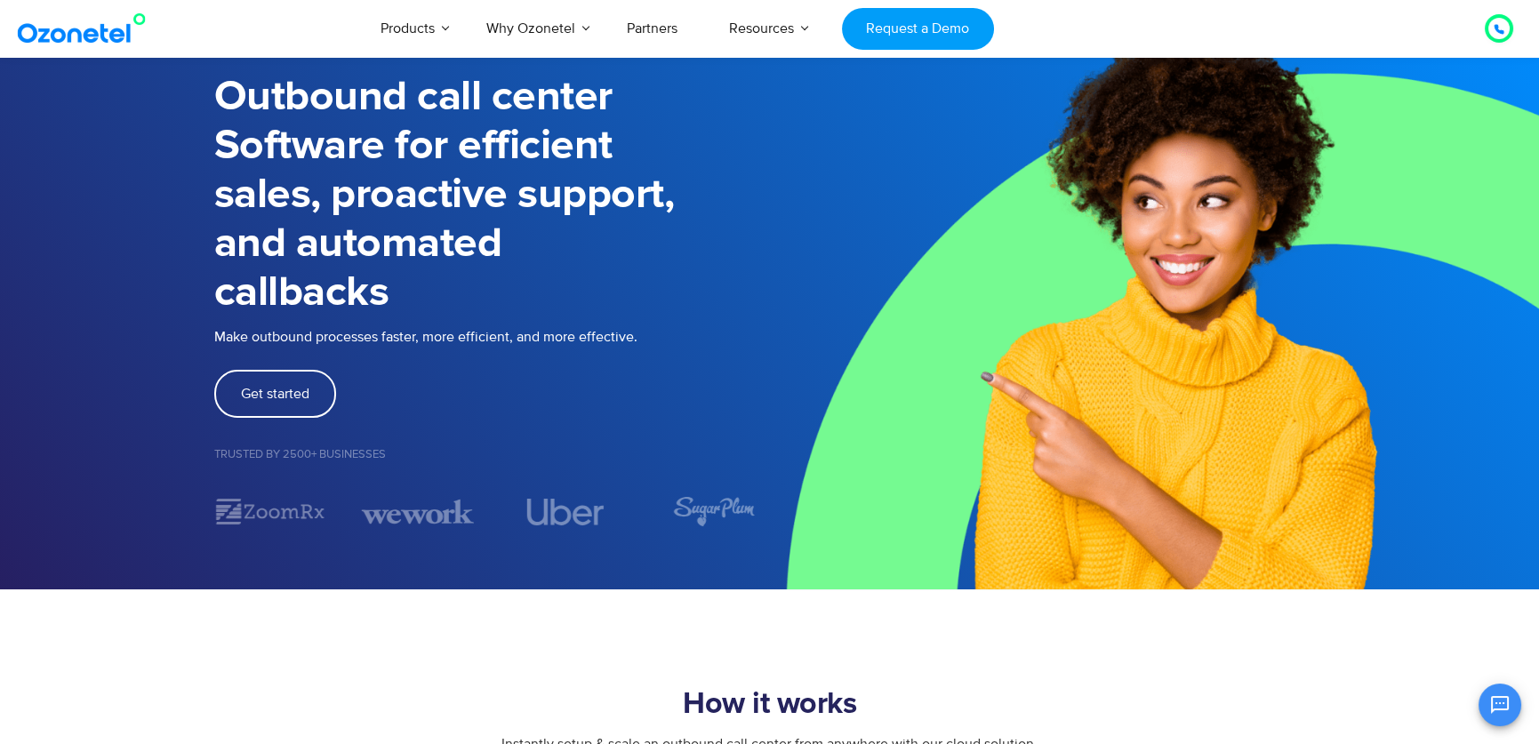
scroll to position [0, 0]
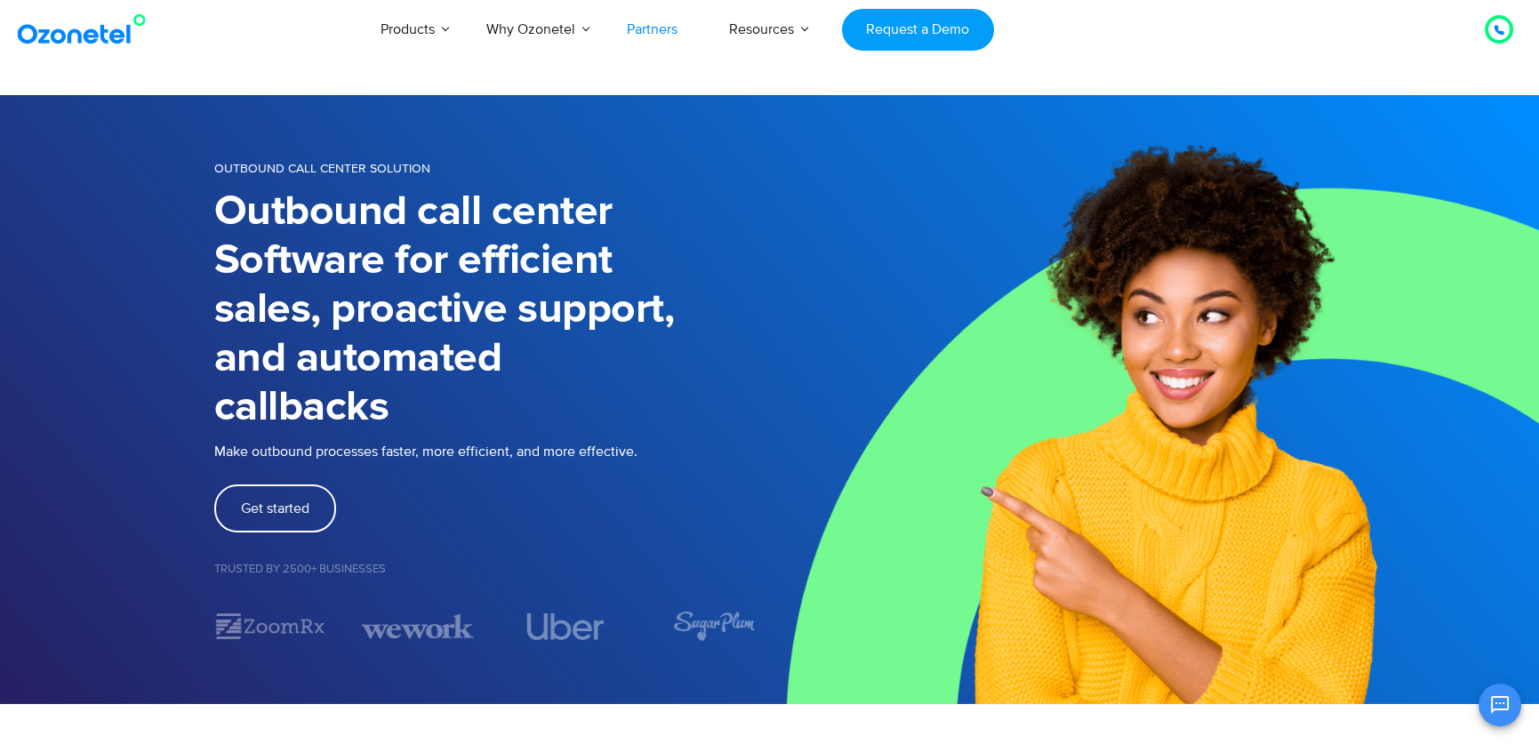
click at [660, 28] on link "Partners" at bounding box center [652, 29] width 102 height 59
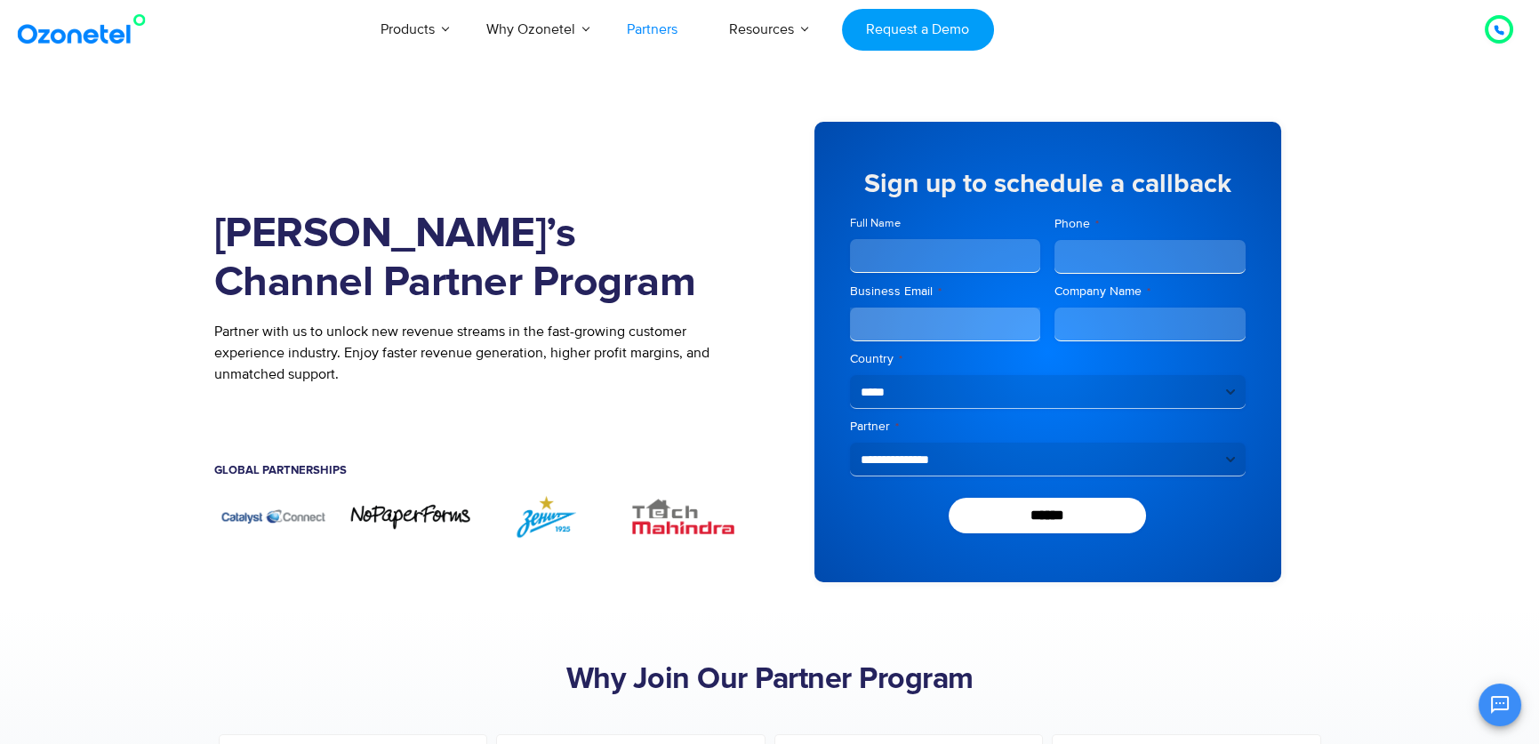
click at [1498, 25] on icon at bounding box center [1499, 30] width 11 height 11
click at [1410, 330] on section "Join Ozonetel’s Channel Partner Program Partner with us to unlock new revenue s…" at bounding box center [769, 352] width 1539 height 514
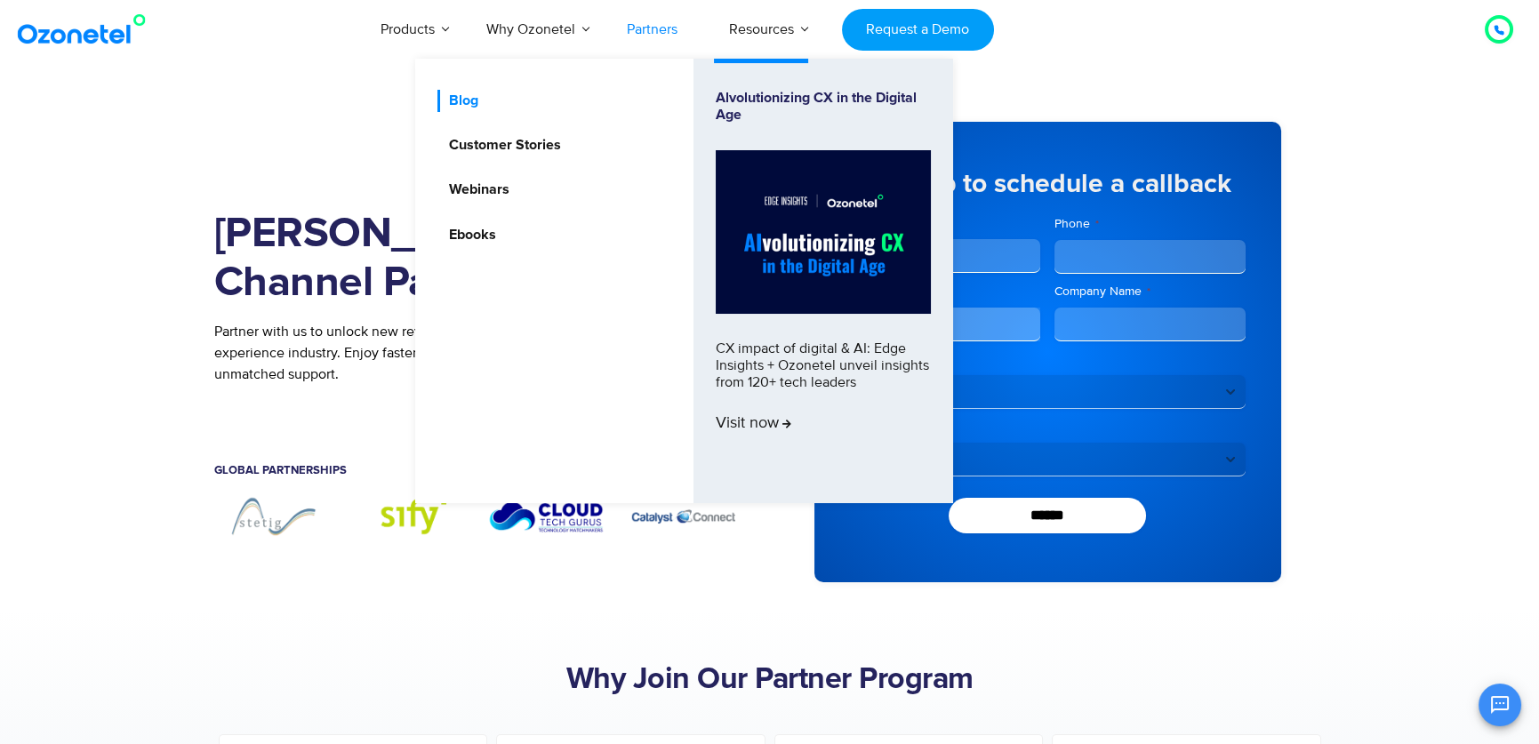
click at [473, 109] on link "Blog" at bounding box center [460, 101] width 44 height 22
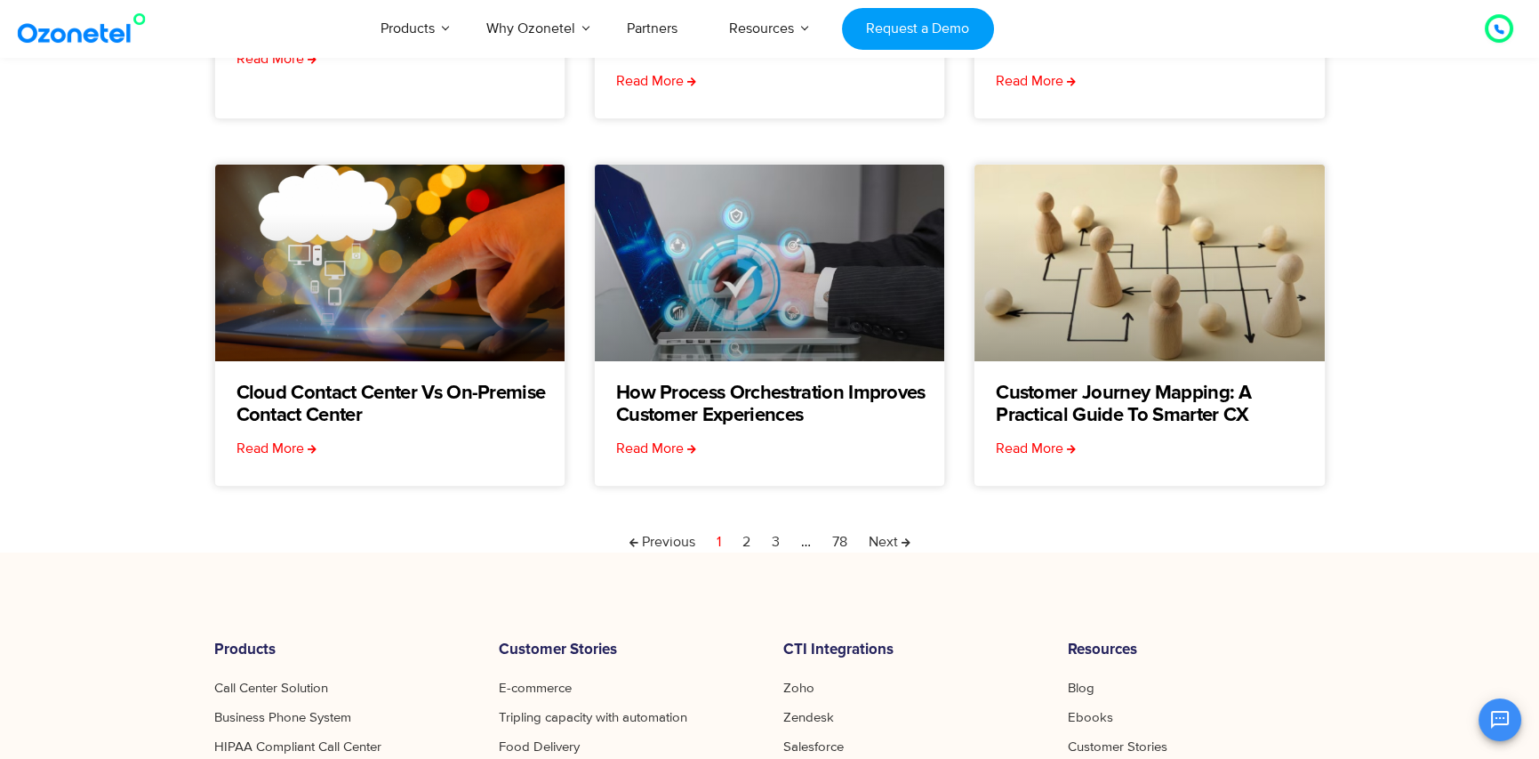
scroll to position [534, 0]
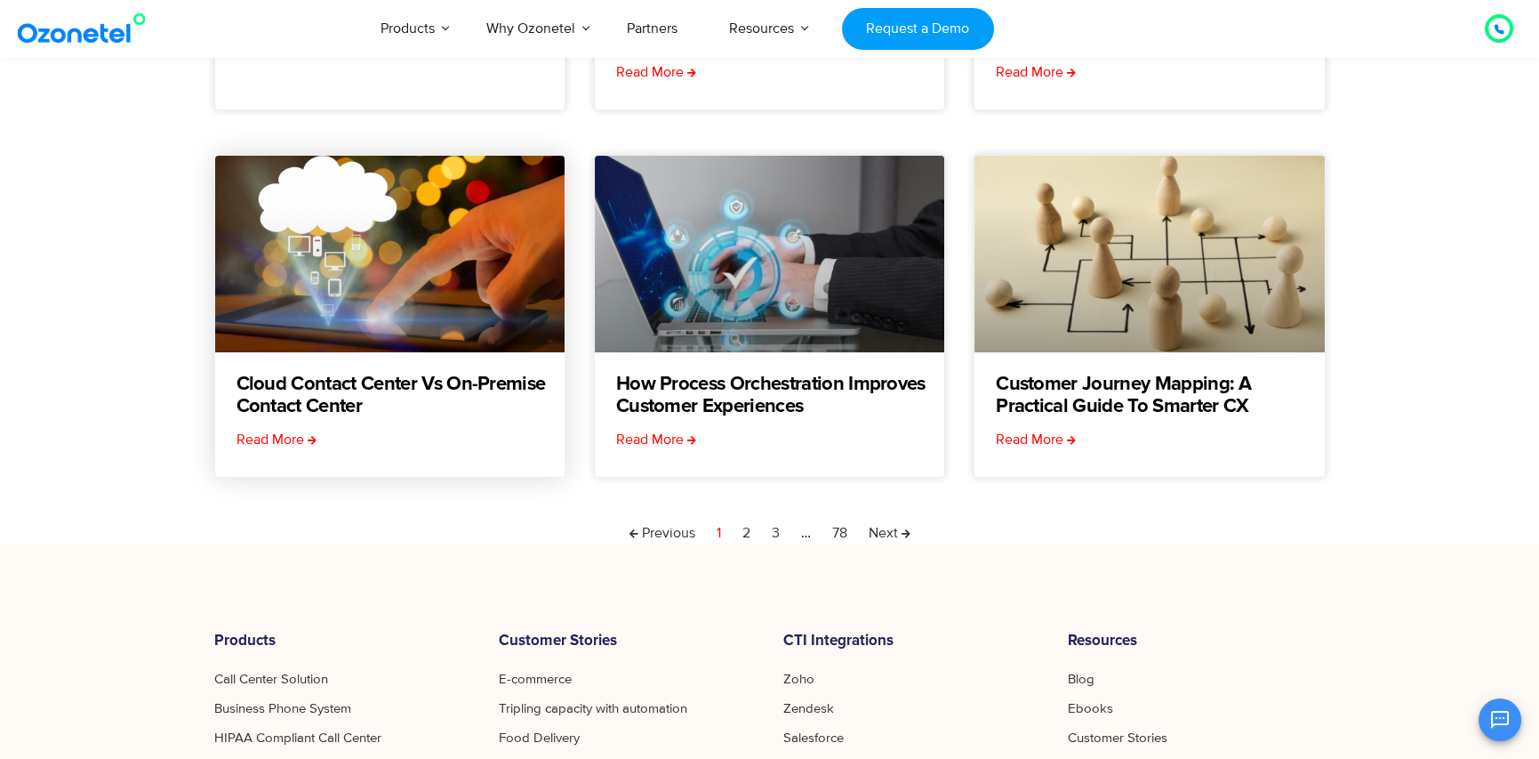
click at [390, 300] on link at bounding box center [389, 254] width 349 height 196
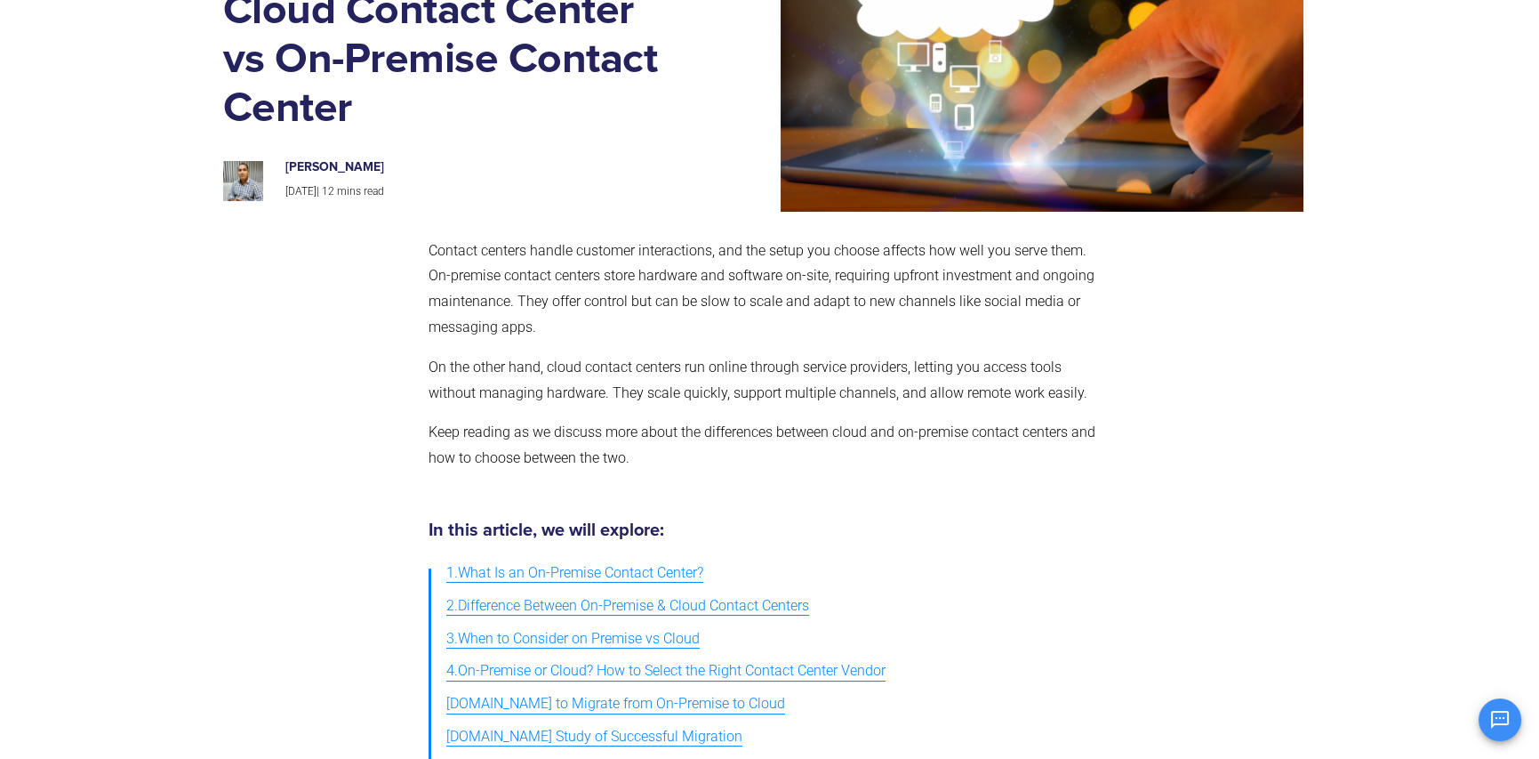
scroll to position [178, 0]
